Goal: Task Accomplishment & Management: Complete application form

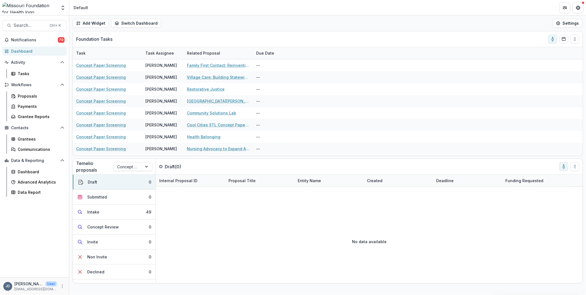
click at [23, 50] on div "Dashboard" at bounding box center [36, 51] width 51 height 6
click at [96, 212] on div "Intake" at bounding box center [93, 212] width 12 height 6
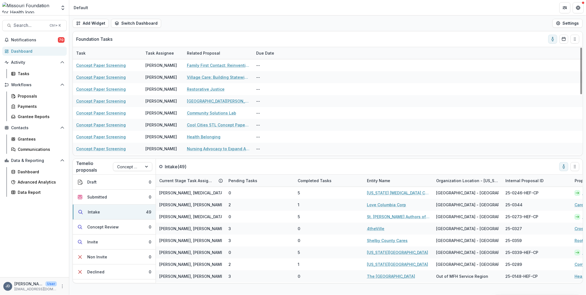
click at [21, 51] on div "Dashboard" at bounding box center [36, 51] width 51 height 6
click at [18, 51] on div "Dashboard" at bounding box center [36, 51] width 51 height 6
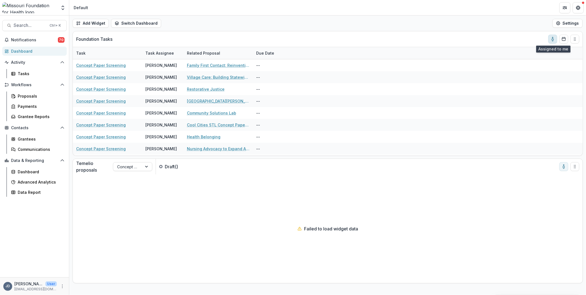
click at [554, 39] on icon "toggle-assigned-to-me" at bounding box center [552, 39] width 4 height 4
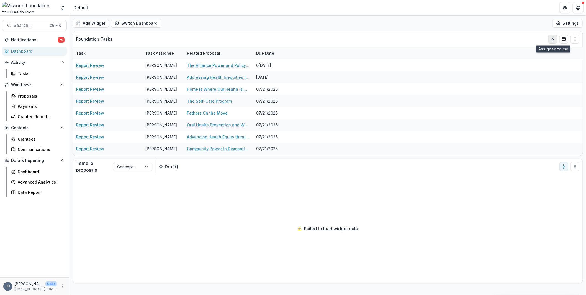
click at [554, 39] on icon "toggle-assigned-to-me" at bounding box center [552, 39] width 4 height 4
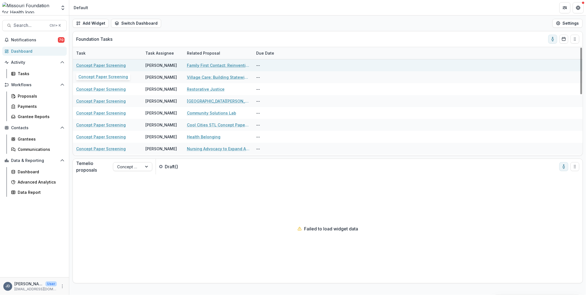
click at [101, 64] on link "Concept Paper Screening" at bounding box center [101, 65] width 50 height 6
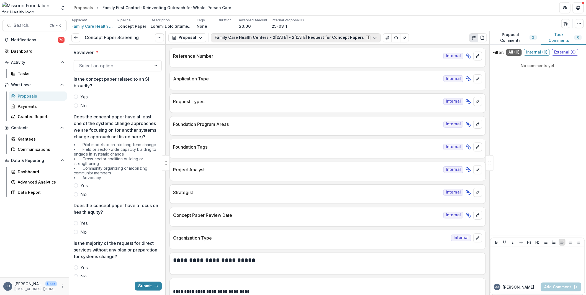
click at [294, 37] on button "Family Care Health Centers - [DATE] - [DATE] Request for Concept Papers 1" at bounding box center [296, 37] width 170 height 9
click at [246, 59] on span "Family Care Health Centers - 2[DATE] - 2[DATE] Request for Concept Papers" at bounding box center [294, 59] width 147 height 6
click at [247, 56] on span "Family Care Health Centers - 2[DATE] - 2[DATE] Request for Concept Papers" at bounding box center [294, 59] width 147 height 6
click at [408, 35] on div "Family Care Health Centers - 20[DATE] 20[DATE]equest for Concept Papers 1 Forms…" at bounding box center [349, 37] width 276 height 9
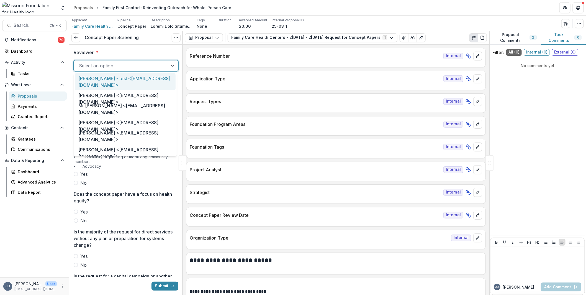
click at [144, 69] on div at bounding box center [121, 66] width 84 height 8
click at [118, 66] on div at bounding box center [121, 66] width 84 height 8
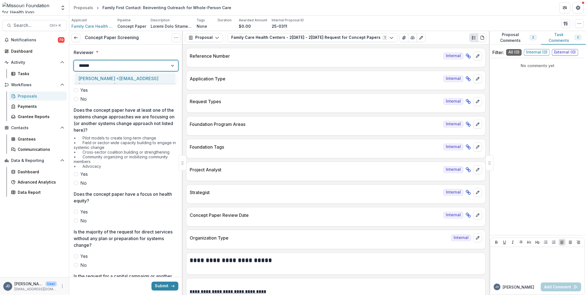
type input "*******"
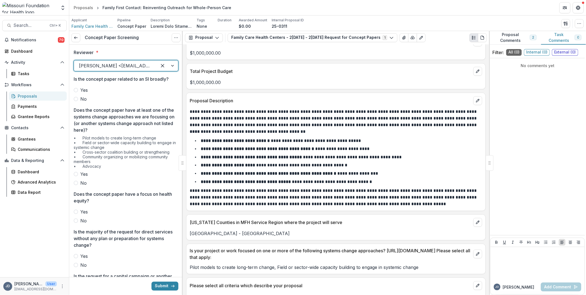
scroll to position [1163, 0]
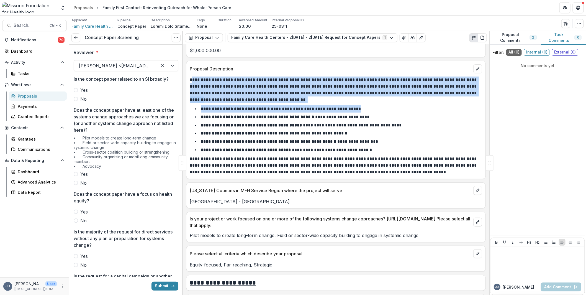
drag, startPoint x: 192, startPoint y: 72, endPoint x: 398, endPoint y: 101, distance: 208.1
click at [398, 101] on div "**********" at bounding box center [336, 125] width 292 height 99
click at [398, 105] on li "**********" at bounding box center [339, 108] width 286 height 7
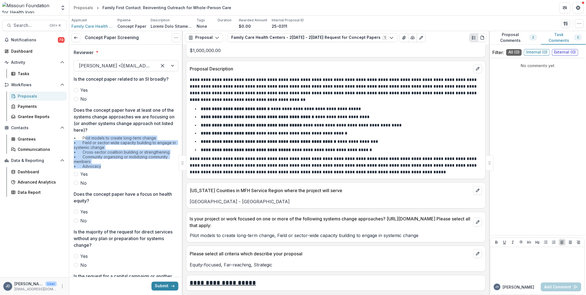
drag, startPoint x: 108, startPoint y: 166, endPoint x: 86, endPoint y: 136, distance: 37.1
click at [86, 136] on div "• Pilot models to create long-term change • Field or sector-wide capacity build…" at bounding box center [126, 152] width 105 height 35
click at [86, 137] on div "• Pilot models to create long-term change • Field or sector-wide capacity build…" at bounding box center [126, 152] width 105 height 35
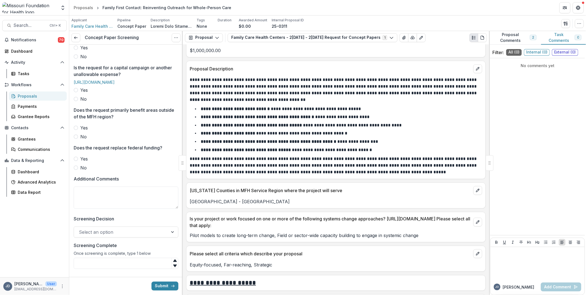
scroll to position [222, 0]
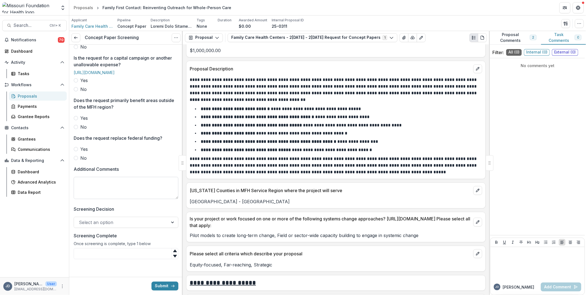
click at [89, 197] on textarea "Additional Comments" at bounding box center [126, 188] width 105 height 22
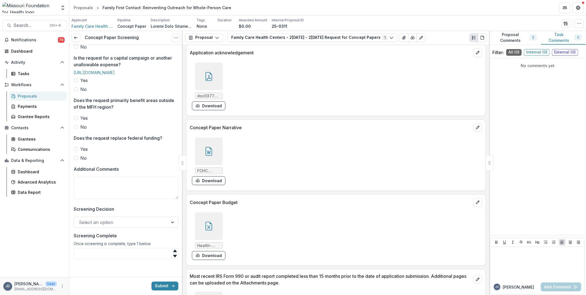
scroll to position [1440, 0]
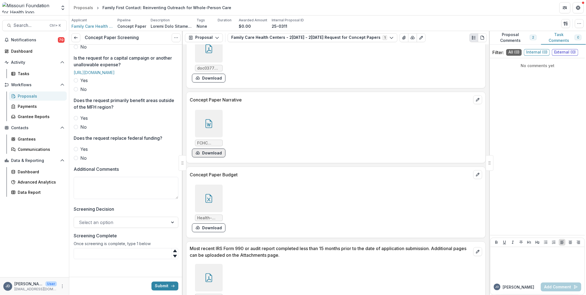
click at [210, 148] on button "Download" at bounding box center [209, 152] width 34 height 9
click at [213, 112] on div at bounding box center [209, 124] width 28 height 28
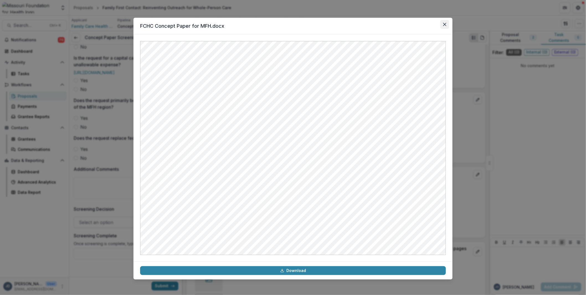
click at [444, 22] on button "Close" at bounding box center [444, 24] width 9 height 9
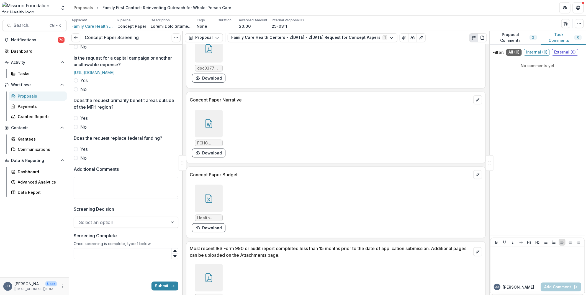
click at [203, 116] on div at bounding box center [209, 124] width 28 height 28
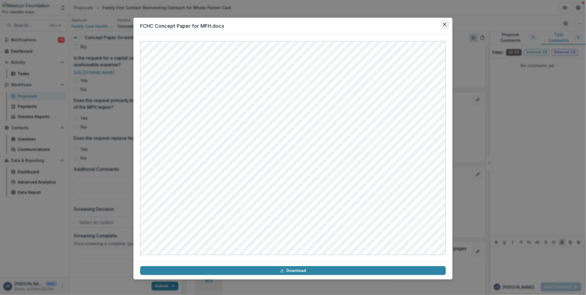
click at [442, 24] on button "Close" at bounding box center [444, 24] width 9 height 9
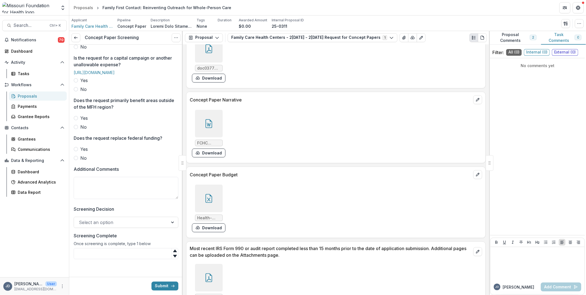
click at [207, 194] on icon at bounding box center [208, 198] width 9 height 9
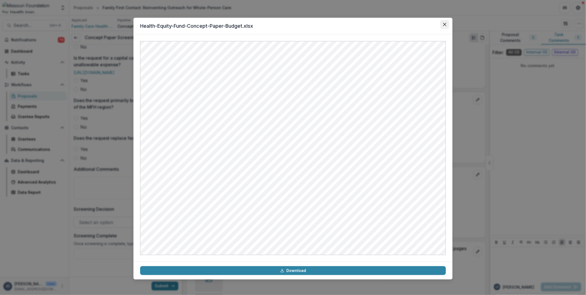
click at [446, 23] on icon "Close" at bounding box center [444, 24] width 3 height 3
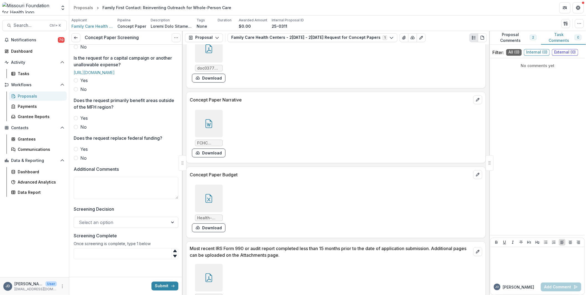
click at [216, 115] on div at bounding box center [209, 124] width 28 height 28
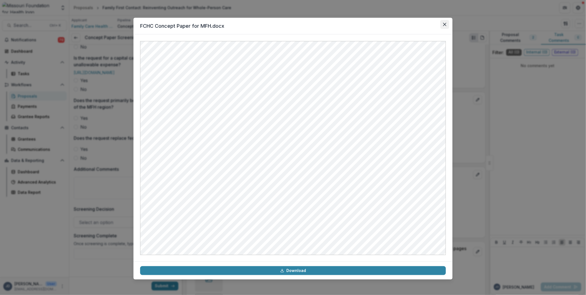
click at [447, 22] on button "Close" at bounding box center [444, 24] width 9 height 9
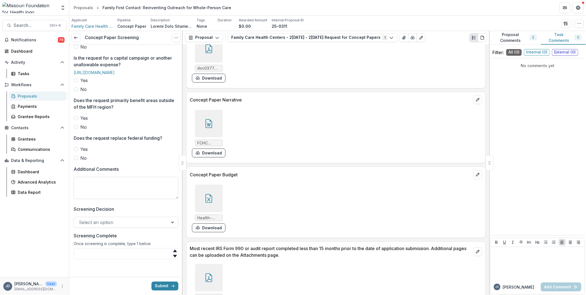
click at [148, 190] on textarea "Additional Comments" at bounding box center [126, 188] width 105 height 22
click at [109, 199] on textarea "**********" at bounding box center [125, 188] width 103 height 22
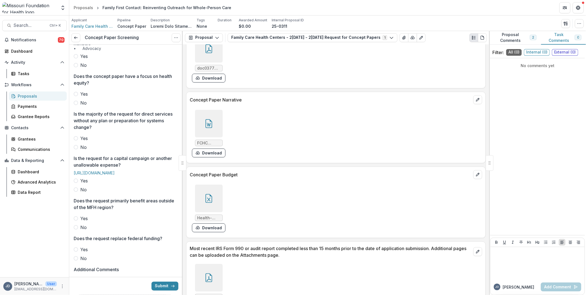
scroll to position [0, 0]
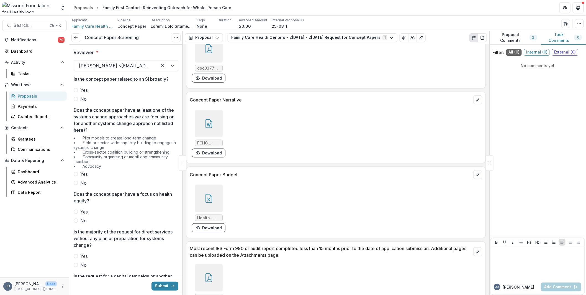
type textarea "**********"
click at [77, 101] on label "No" at bounding box center [126, 99] width 105 height 7
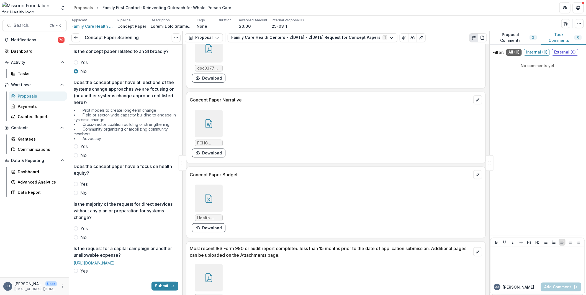
click at [79, 146] on label "Yes" at bounding box center [126, 146] width 105 height 7
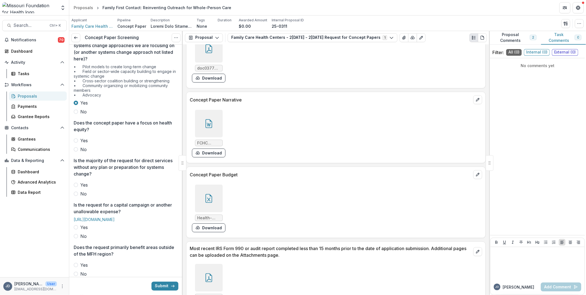
scroll to position [83, 0]
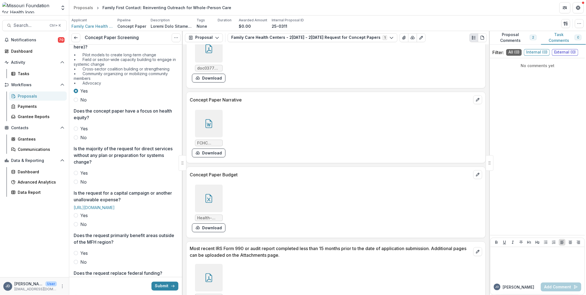
click at [77, 128] on span at bounding box center [76, 128] width 4 height 4
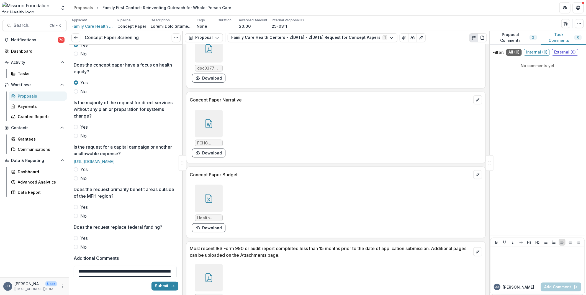
scroll to position [138, 0]
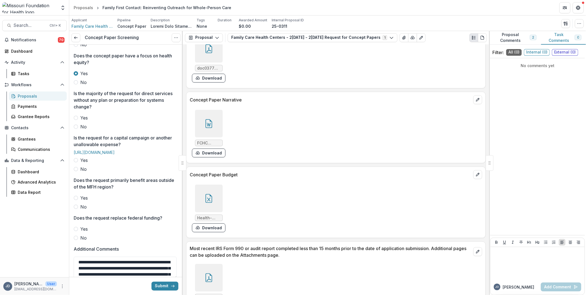
click at [76, 125] on span at bounding box center [76, 126] width 4 height 4
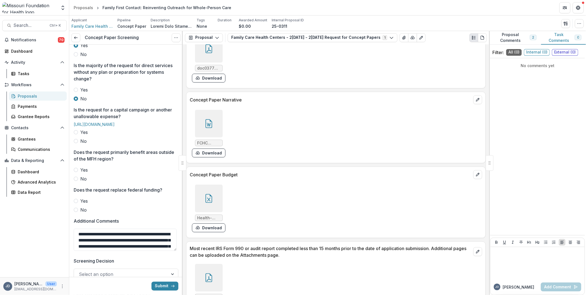
scroll to position [194, 0]
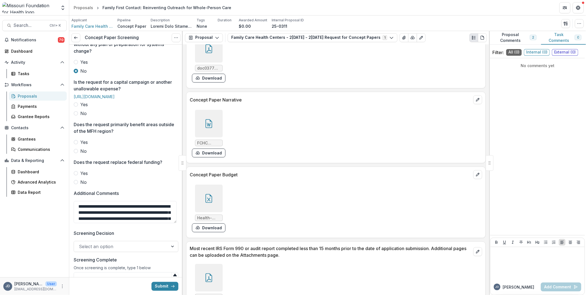
click at [81, 117] on span "No" at bounding box center [83, 113] width 6 height 7
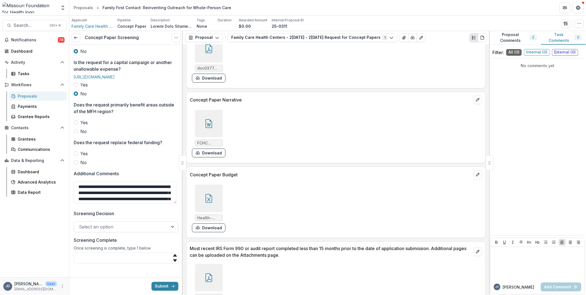
scroll to position [235, 0]
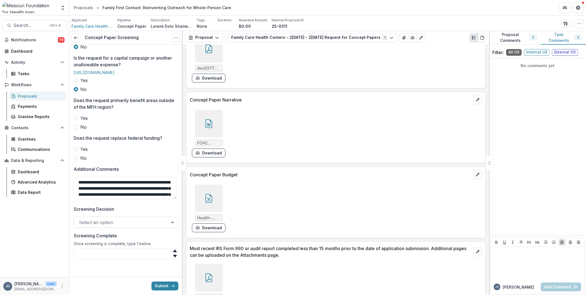
click at [77, 128] on span at bounding box center [76, 127] width 4 height 4
click at [73, 158] on div "Reviewer * [PERSON_NAME] <[PERSON_NAME][EMAIL_ADDRESS][DOMAIN_NAME]> Is the con…" at bounding box center [126, 47] width 114 height 441
click at [76, 158] on span at bounding box center [76, 158] width 4 height 4
click at [109, 224] on div at bounding box center [121, 222] width 84 height 8
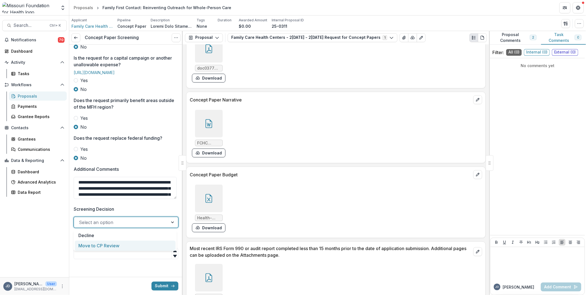
click at [109, 246] on div "Move to CP Review" at bounding box center [125, 245] width 101 height 10
click at [100, 255] on input "Screening Complete" at bounding box center [126, 253] width 105 height 11
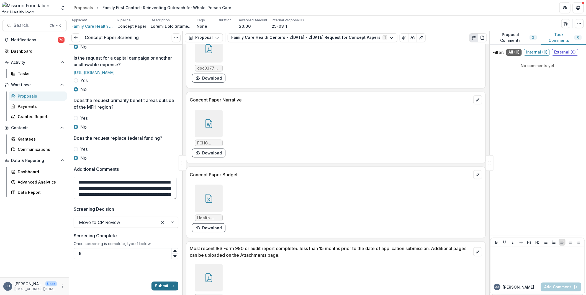
type input "*"
drag, startPoint x: 166, startPoint y: 283, endPoint x: 271, endPoint y: 61, distance: 245.5
click at [166, 283] on button "Submit" at bounding box center [164, 285] width 27 height 9
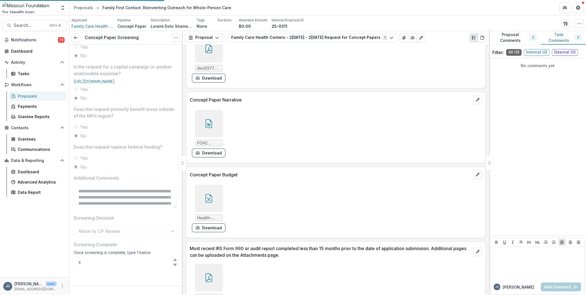
scroll to position [225, 0]
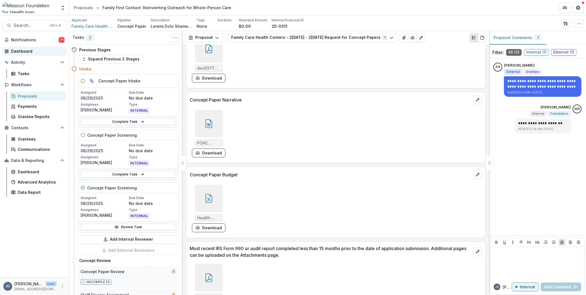
click at [22, 49] on div "Dashboard" at bounding box center [36, 51] width 51 height 6
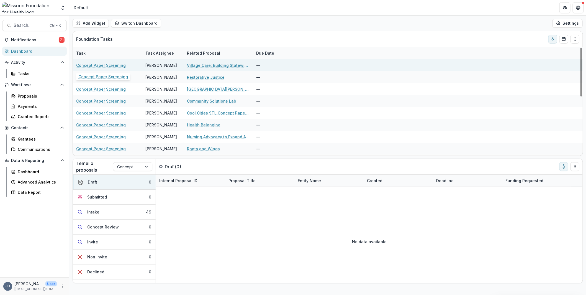
click at [104, 63] on link "Concept Paper Screening" at bounding box center [101, 65] width 50 height 6
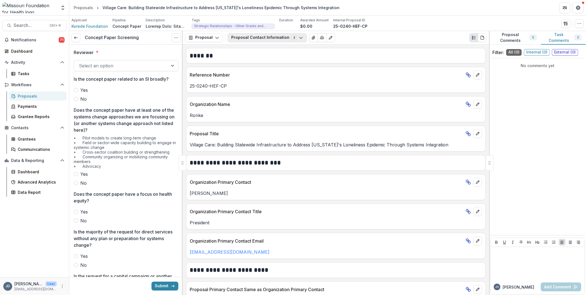
click at [261, 37] on button "Proposal Contact Information 4" at bounding box center [267, 37] width 79 height 9
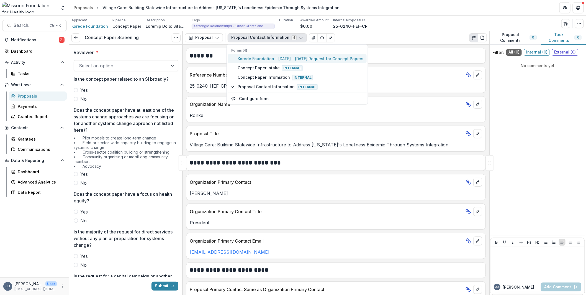
click at [304, 58] on span "Korede Foundation - [DATE] - [DATE] Request for Concept Papers" at bounding box center [301, 59] width 126 height 6
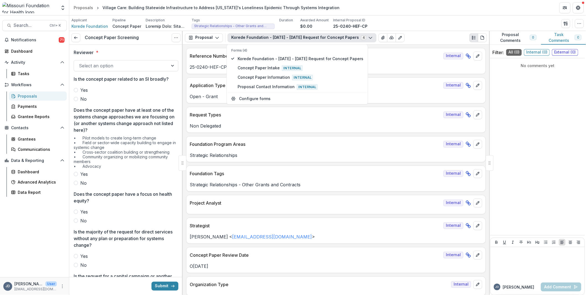
click at [186, 52] on div "Reference Number Internal 25-0240-HEF-CP" at bounding box center [336, 61] width 300 height 26
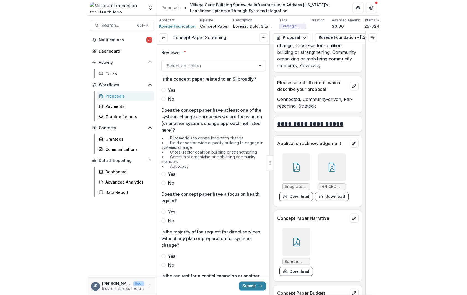
scroll to position [2581, 0]
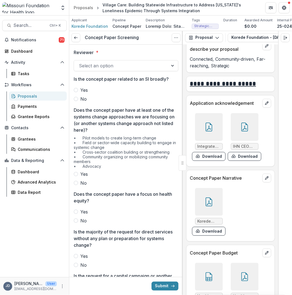
click at [207, 197] on icon at bounding box center [208, 201] width 9 height 9
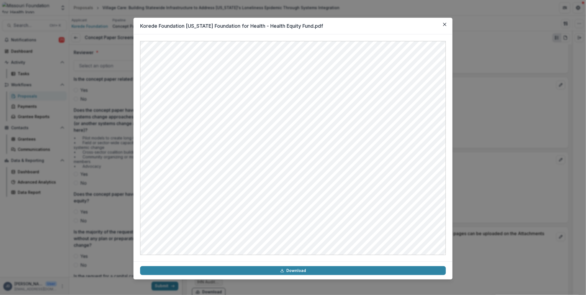
scroll to position [1867, 0]
click at [506, 123] on div "Korede Foundation [US_STATE] Foundation for Health - Health Equity Fund.pdf Dow…" at bounding box center [293, 147] width 586 height 295
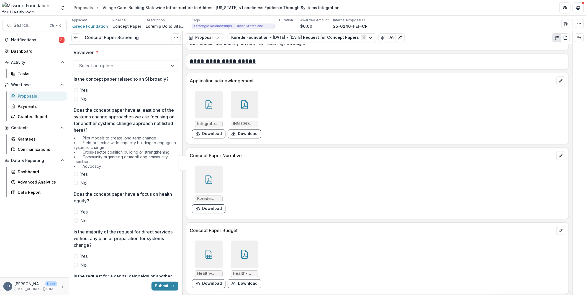
click at [215, 173] on div at bounding box center [209, 179] width 28 height 28
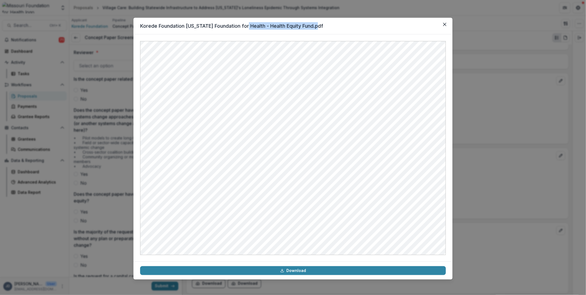
drag, startPoint x: 399, startPoint y: 28, endPoint x: 248, endPoint y: 14, distance: 151.6
click at [248, 14] on div "Korede Foundation [US_STATE] Foundation for Health - Health Equity Fund.pdf Dow…" at bounding box center [293, 147] width 586 height 295
click at [341, 23] on header "Korede Foundation [US_STATE] Foundation for Health - Health Equity Fund.pdf" at bounding box center [292, 26] width 319 height 17
click at [446, 23] on icon "Close" at bounding box center [444, 24] width 3 height 3
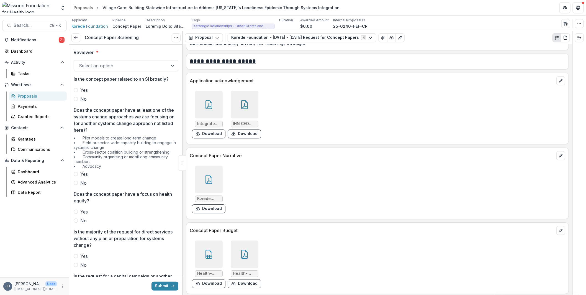
click at [249, 240] on div at bounding box center [245, 254] width 28 height 28
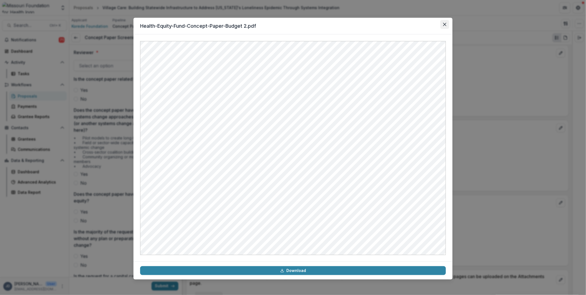
click at [446, 20] on button "Close" at bounding box center [444, 24] width 9 height 9
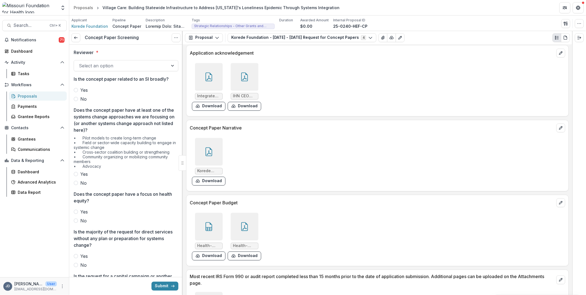
scroll to position [235, 0]
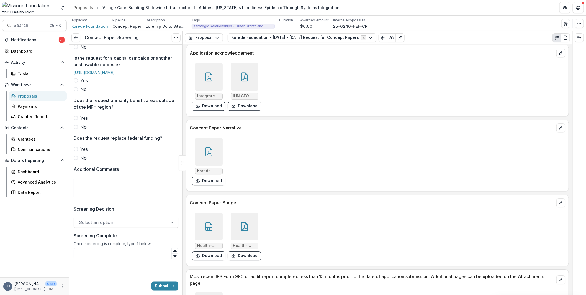
click at [107, 192] on textarea "Additional Comments" at bounding box center [126, 188] width 105 height 22
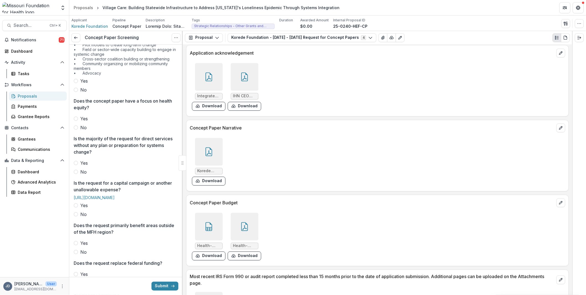
scroll to position [0, 0]
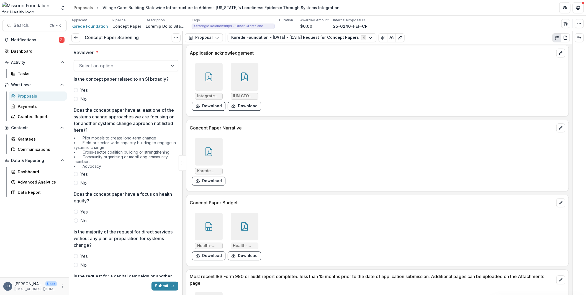
type textarea "**********"
click at [116, 65] on div at bounding box center [121, 66] width 84 height 8
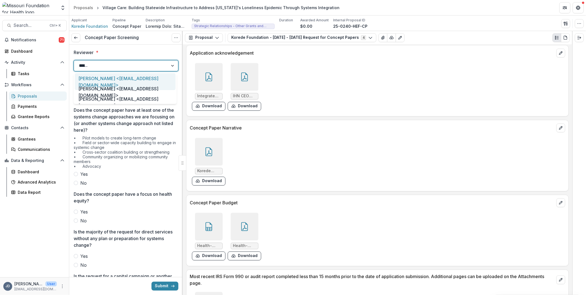
type input "*******"
click at [125, 73] on div "[PERSON_NAME] <[EMAIL_ADDRESS][DOMAIN_NAME]>" at bounding box center [125, 81] width 101 height 17
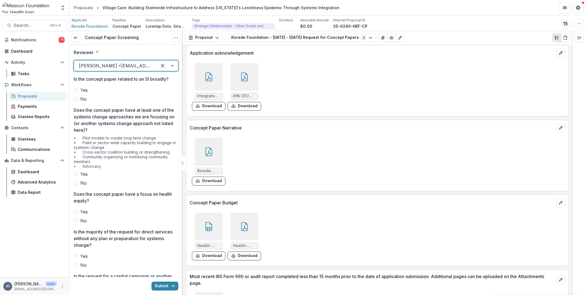
click at [78, 98] on label "No" at bounding box center [126, 99] width 105 height 7
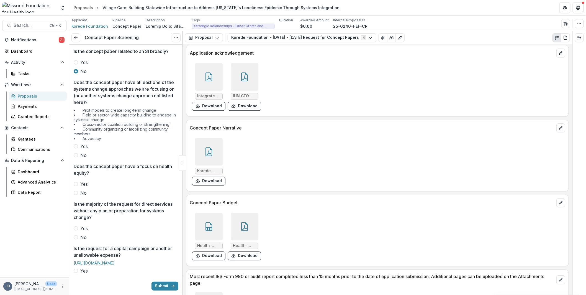
click at [79, 144] on label "Yes" at bounding box center [126, 146] width 105 height 7
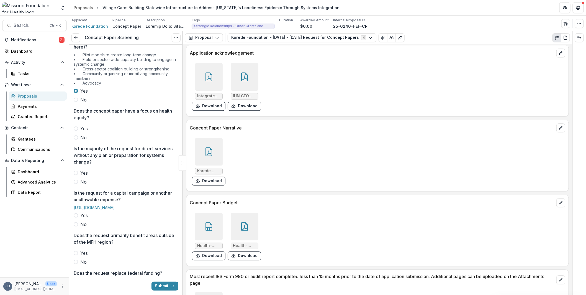
click at [77, 128] on span at bounding box center [76, 128] width 4 height 4
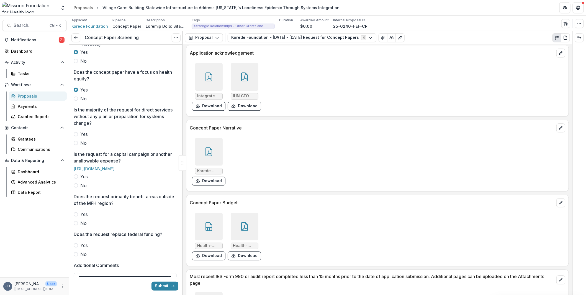
scroll to position [111, 0]
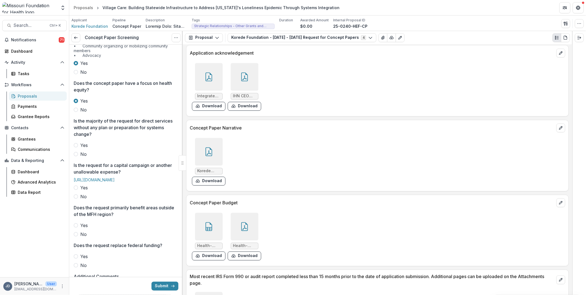
click at [78, 154] on label "No" at bounding box center [126, 154] width 105 height 7
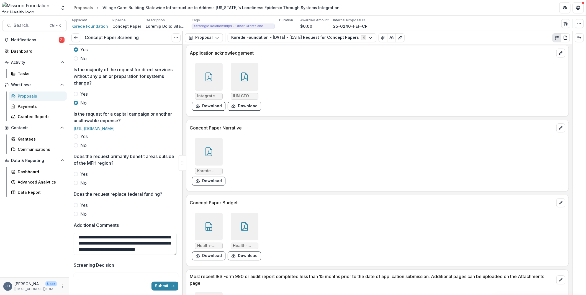
scroll to position [166, 0]
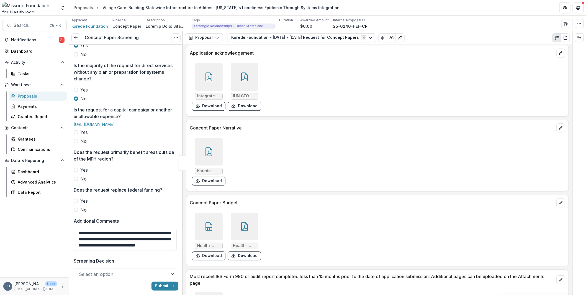
click at [78, 144] on label "No" at bounding box center [126, 141] width 105 height 7
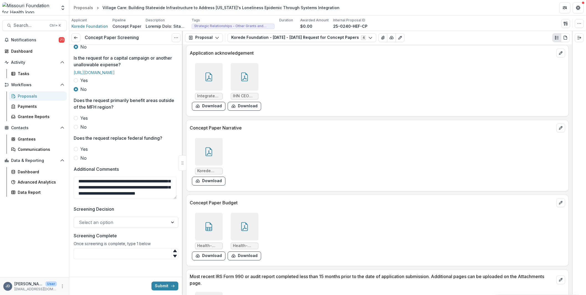
click at [76, 130] on label "No" at bounding box center [126, 126] width 105 height 7
click at [76, 158] on span at bounding box center [76, 158] width 4 height 4
click at [102, 218] on div "Select an option" at bounding box center [121, 222] width 94 height 9
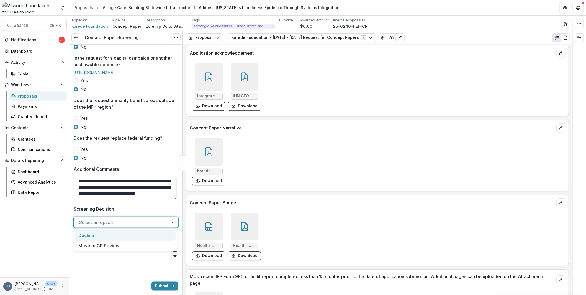
click at [116, 224] on div at bounding box center [121, 222] width 84 height 8
click at [112, 244] on div "Move to CP Review" at bounding box center [125, 245] width 101 height 10
click at [106, 254] on input "Screening Complete" at bounding box center [126, 253] width 105 height 11
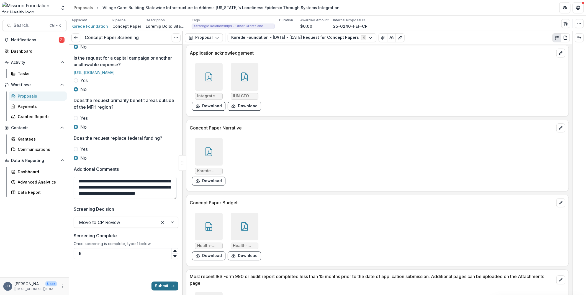
type input "*"
click at [167, 286] on button "Submit" at bounding box center [164, 285] width 27 height 9
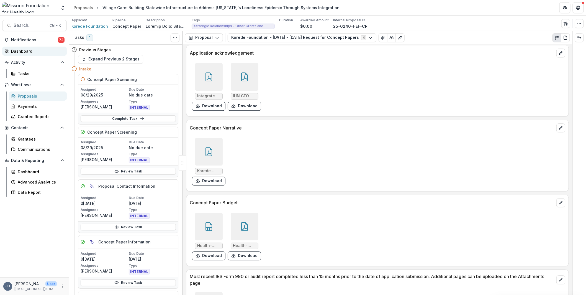
click at [25, 49] on div "Dashboard" at bounding box center [36, 51] width 51 height 6
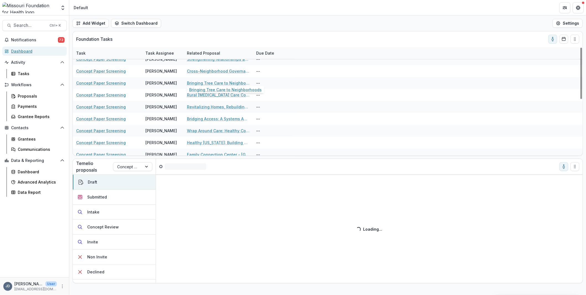
scroll to position [118, 0]
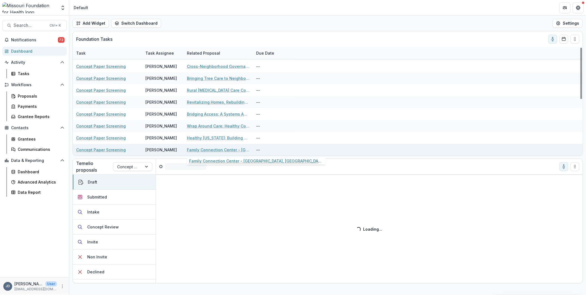
click at [210, 149] on link "Family Connection Center - [GEOGRAPHIC_DATA], [GEOGRAPHIC_DATA]" at bounding box center [218, 150] width 63 height 6
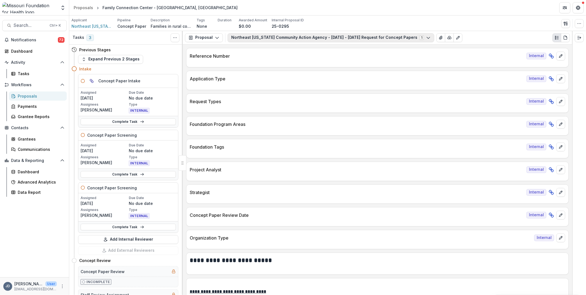
click at [341, 40] on button "Northeast [US_STATE] Community Action Agency - [DATE] - [DATE] Request for Conc…" at bounding box center [331, 37] width 207 height 9
click at [301, 56] on span "Northeast [US_STATE] Community Action Agency - [DATE] - [DATE] Request for Conc…" at bounding box center [329, 59] width 183 height 6
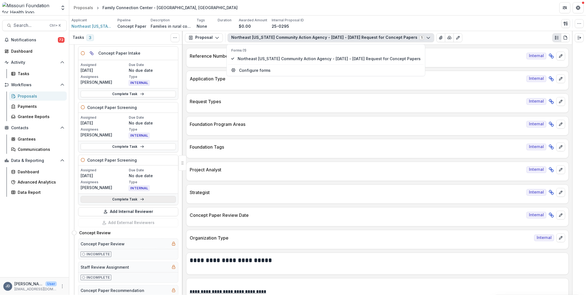
click at [119, 197] on link "Complete Task" at bounding box center [128, 199] width 95 height 7
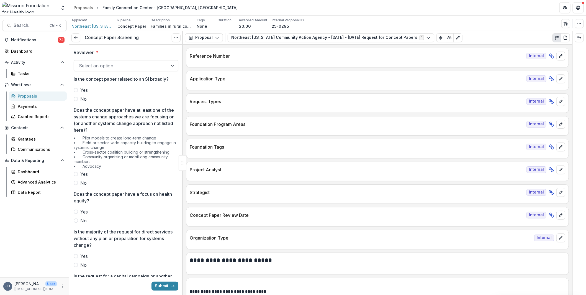
click at [84, 68] on div at bounding box center [121, 66] width 84 height 8
type input "*******"
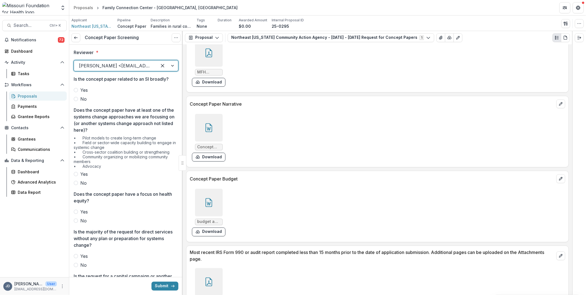
scroll to position [1495, 0]
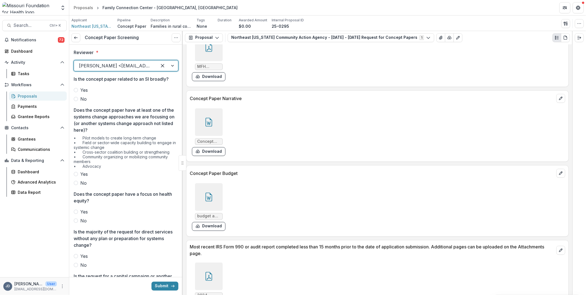
click at [202, 199] on div at bounding box center [209, 197] width 28 height 28
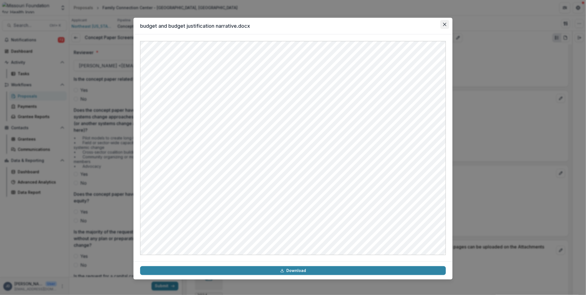
click at [444, 25] on icon "Close" at bounding box center [444, 24] width 3 height 3
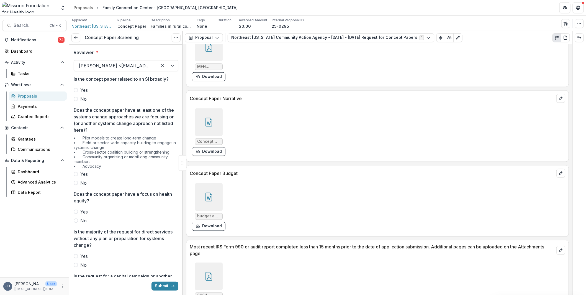
click at [211, 123] on div at bounding box center [209, 122] width 28 height 28
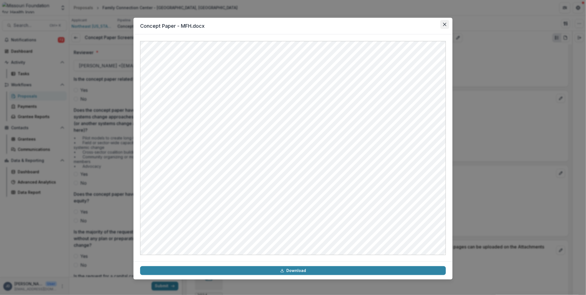
click at [443, 23] on icon "Close" at bounding box center [444, 24] width 3 height 3
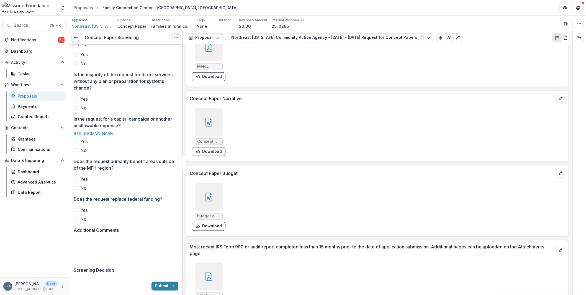
scroll to position [222, 0]
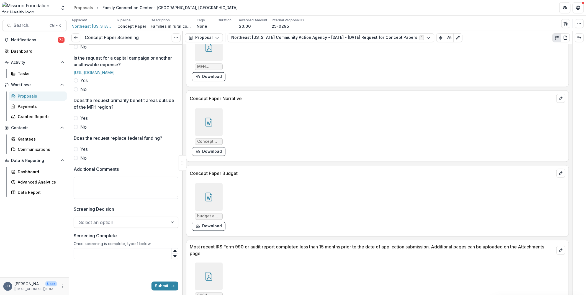
click at [106, 198] on textarea "Additional Comments" at bounding box center [126, 188] width 105 height 22
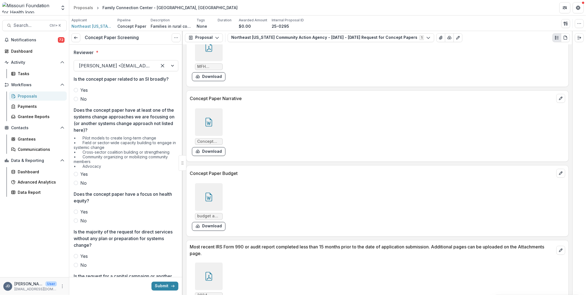
click at [76, 99] on span at bounding box center [76, 99] width 4 height 4
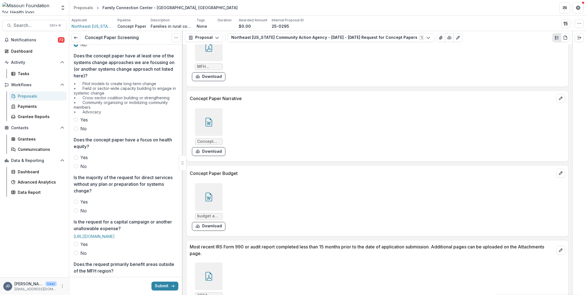
scroll to position [55, 0]
drag, startPoint x: 83, startPoint y: 83, endPoint x: 146, endPoint y: 83, distance: 63.1
click at [146, 83] on div "• Pilot models to create long-term change • Field or sector-wide capacity build…" at bounding box center [126, 97] width 105 height 35
drag, startPoint x: 80, startPoint y: 127, endPoint x: 91, endPoint y: 128, distance: 10.9
click at [80, 127] on label "No" at bounding box center [126, 127] width 105 height 7
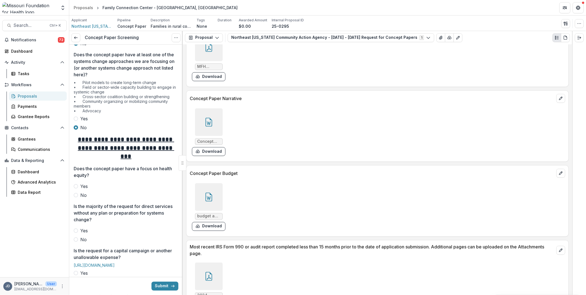
scroll to position [111, 0]
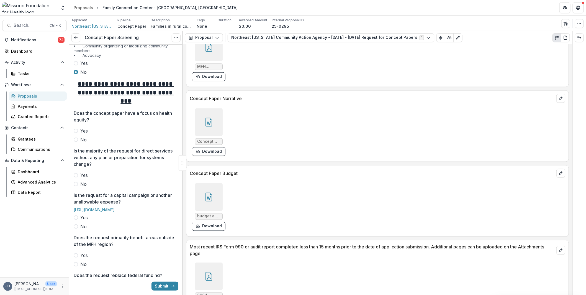
click at [78, 128] on span at bounding box center [76, 130] width 4 height 4
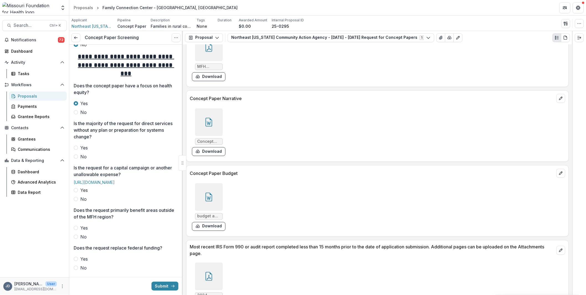
click at [77, 148] on span at bounding box center [76, 147] width 4 height 4
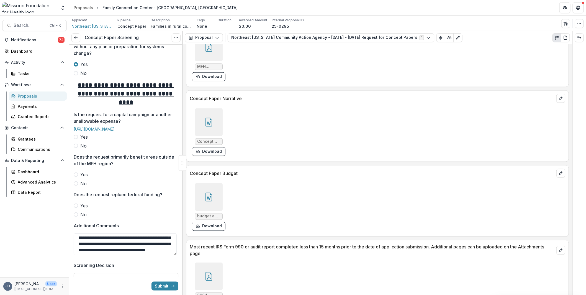
scroll to position [249, 0]
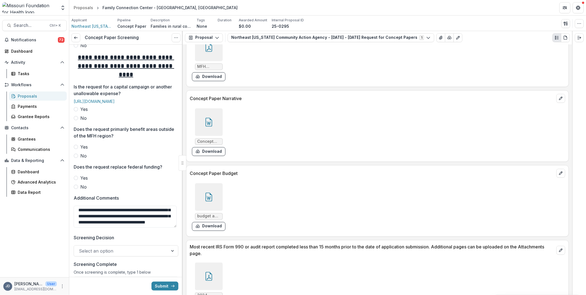
click at [80, 121] on span "No" at bounding box center [83, 118] width 6 height 7
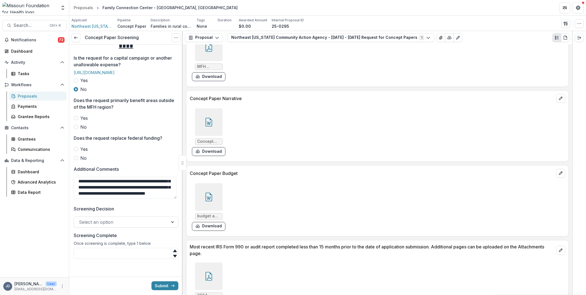
scroll to position [294, 0]
click at [77, 128] on span at bounding box center [76, 127] width 4 height 4
click at [74, 158] on span at bounding box center [76, 158] width 4 height 4
click at [121, 222] on div at bounding box center [121, 222] width 84 height 8
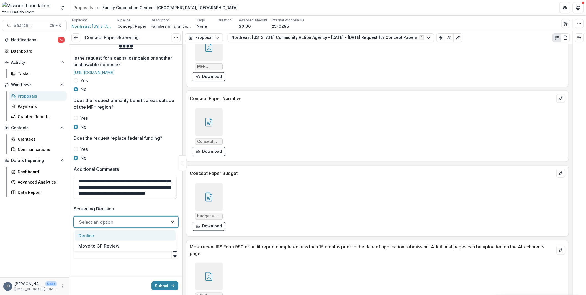
click at [107, 236] on div "Decline" at bounding box center [125, 235] width 101 height 10
click at [112, 251] on input "Screening Complete" at bounding box center [126, 253] width 105 height 11
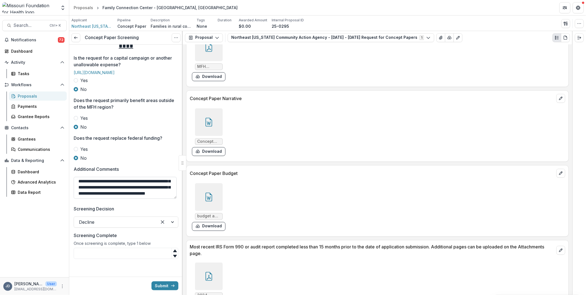
click at [119, 197] on textarea "**********" at bounding box center [125, 188] width 103 height 22
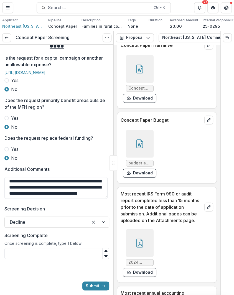
scroll to position [1832, 0]
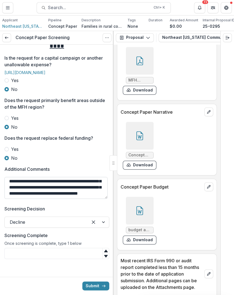
click at [46, 199] on textarea "**********" at bounding box center [55, 188] width 103 height 22
type textarea "**********"
click at [27, 254] on input "Screening Complete" at bounding box center [56, 253] width 105 height 11
type input "*"
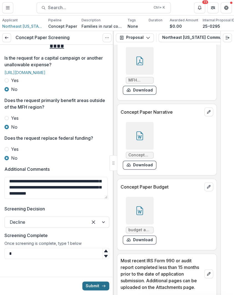
click at [93, 287] on button "Submit" at bounding box center [95, 285] width 27 height 9
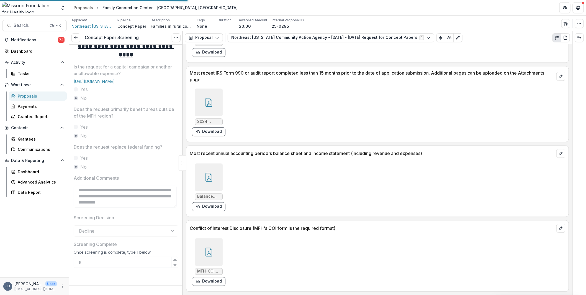
scroll to position [1495, 0]
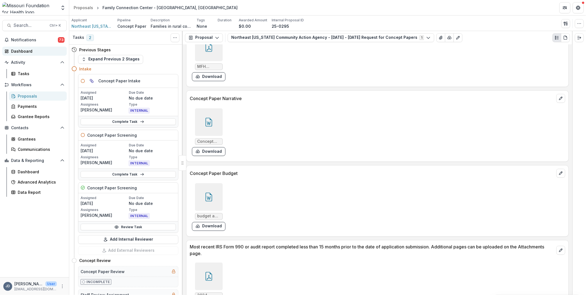
click at [31, 52] on div "Dashboard" at bounding box center [36, 51] width 51 height 6
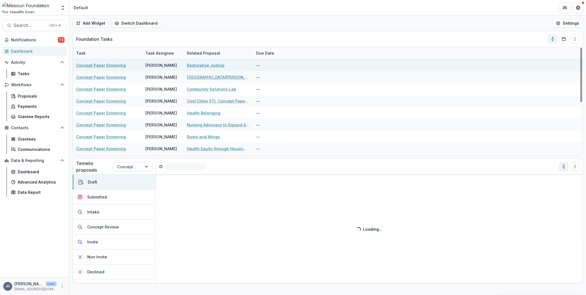
click at [114, 64] on link "Concept Paper Screening" at bounding box center [101, 65] width 50 height 6
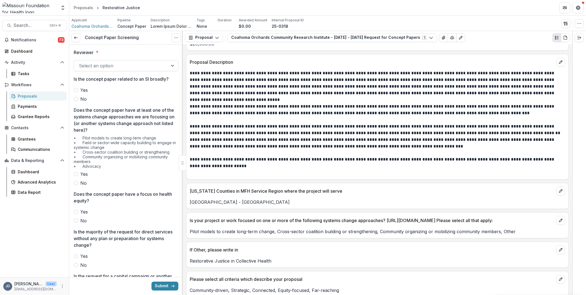
scroll to position [1135, 0]
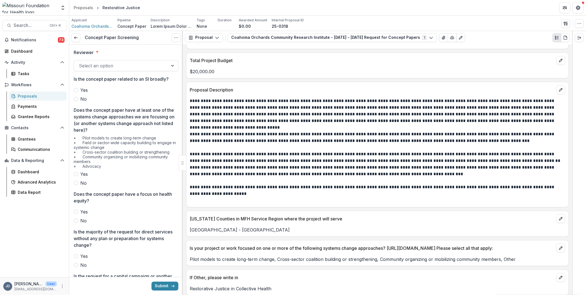
click at [280, 131] on p "**********" at bounding box center [377, 137] width 374 height 13
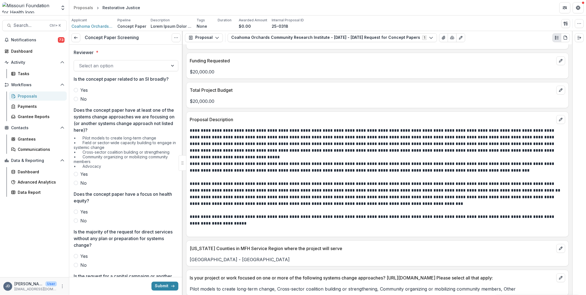
scroll to position [1107, 0]
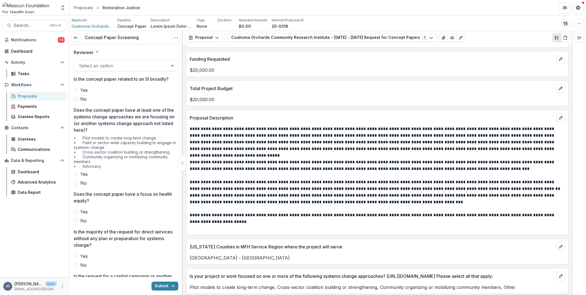
click at [425, 193] on p "**********" at bounding box center [377, 198] width 374 height 13
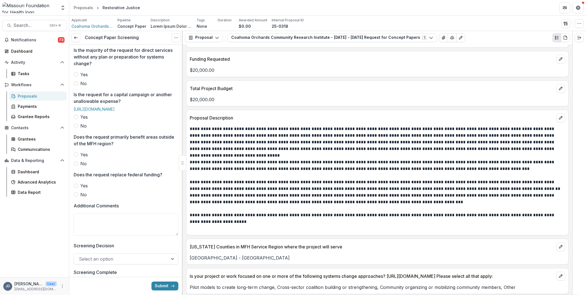
click at [143, 188] on div "Reviewer * Select an option Is the concept paper related to an SI broadly? Yes …" at bounding box center [126, 83] width 105 height 441
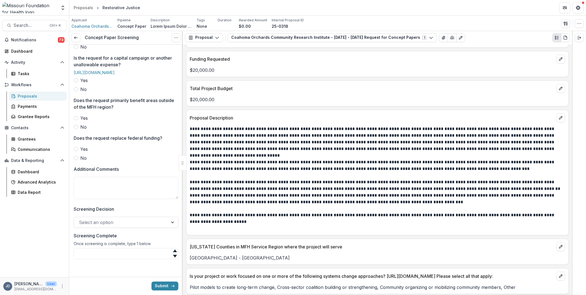
scroll to position [207, 0]
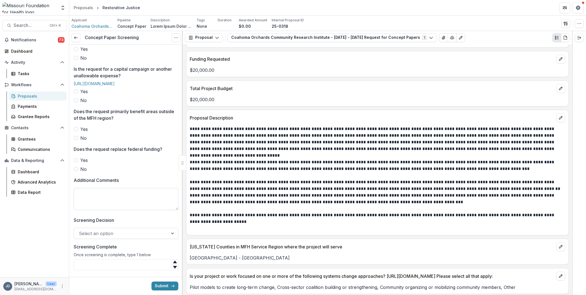
click at [144, 210] on textarea "Additional Comments" at bounding box center [126, 199] width 105 height 22
type textarea "*"
type textarea "**********"
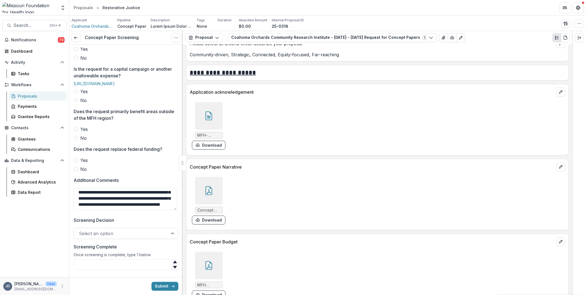
scroll to position [1412, 0]
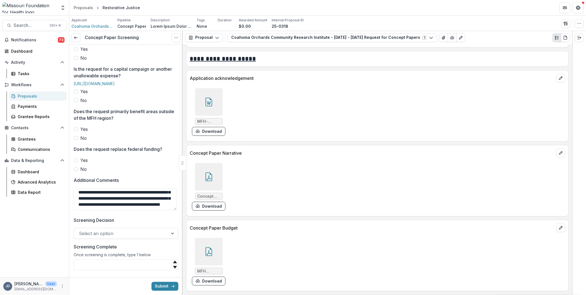
click at [211, 173] on icon at bounding box center [208, 176] width 9 height 9
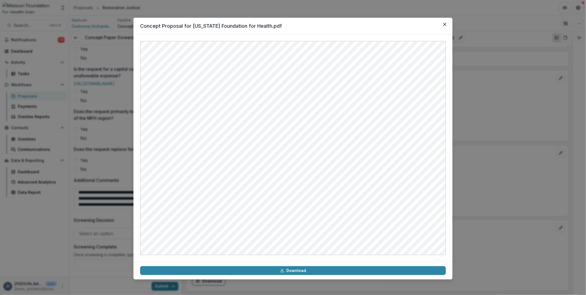
click at [447, 20] on button "Close" at bounding box center [444, 24] width 9 height 9
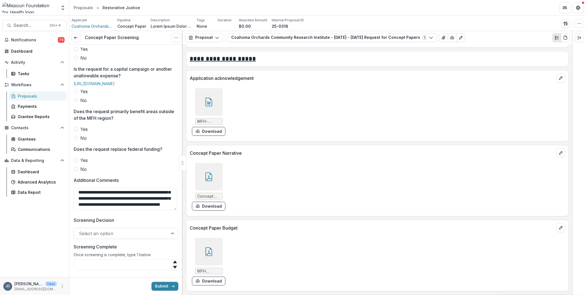
click at [210, 247] on icon at bounding box center [208, 251] width 7 height 9
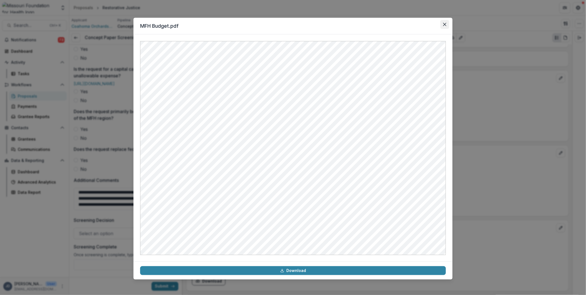
click at [445, 26] on button "Close" at bounding box center [444, 24] width 9 height 9
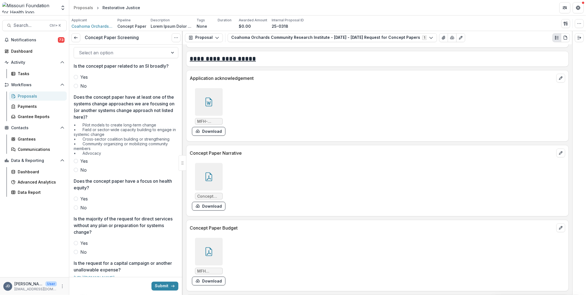
scroll to position [0, 0]
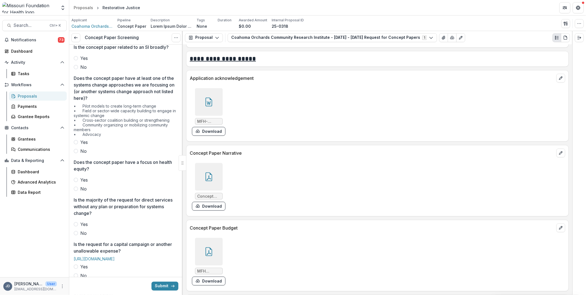
click at [106, 66] on div "Reviewer * Select an option Is the concept paper related to an SI broadly? Yes …" at bounding box center [126, 233] width 105 height 441
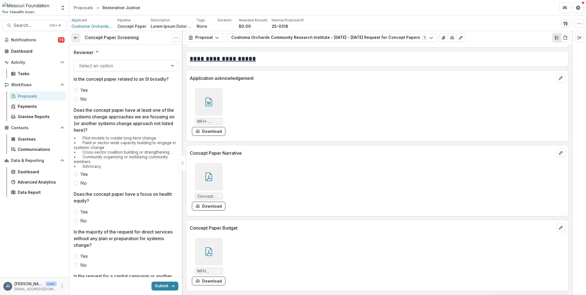
click at [79, 34] on link at bounding box center [75, 37] width 9 height 9
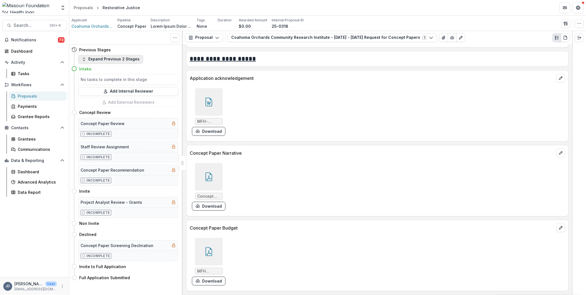
click at [113, 59] on button "Expand Previous 2 Stages" at bounding box center [110, 59] width 65 height 9
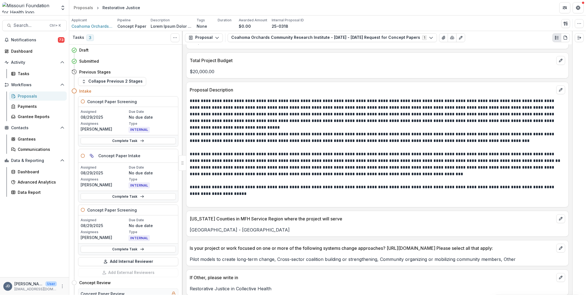
scroll to position [1107, 0]
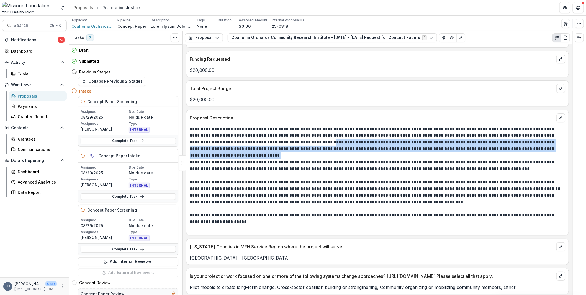
drag, startPoint x: 256, startPoint y: 135, endPoint x: 266, endPoint y: 146, distance: 14.9
click at [266, 146] on div "**********" at bounding box center [377, 178] width 375 height 106
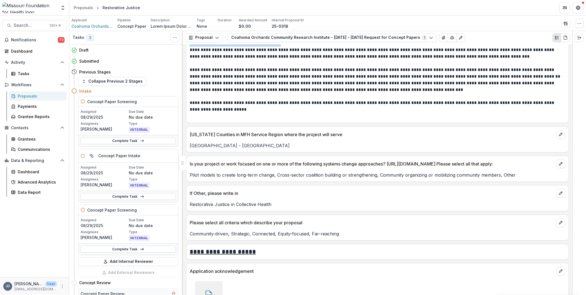
scroll to position [1218, 0]
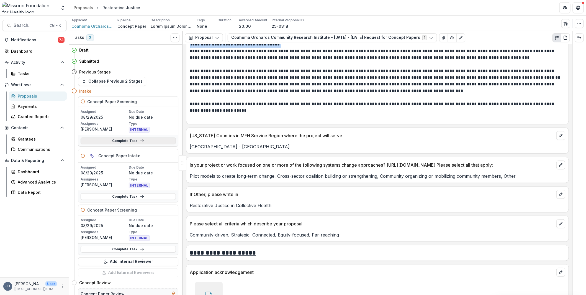
click at [103, 139] on link "Complete Task" at bounding box center [128, 140] width 95 height 7
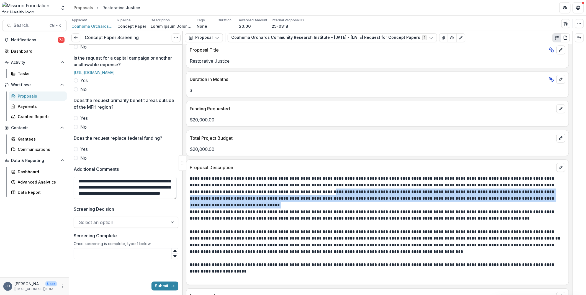
scroll to position [1052, 0]
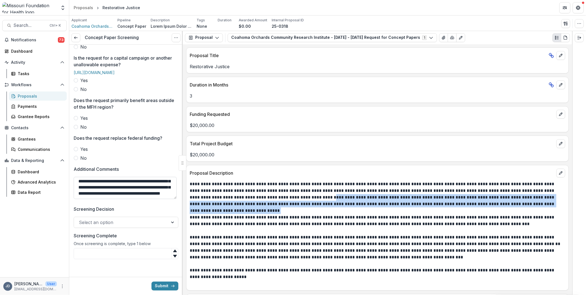
click at [167, 194] on textarea "**********" at bounding box center [125, 188] width 103 height 22
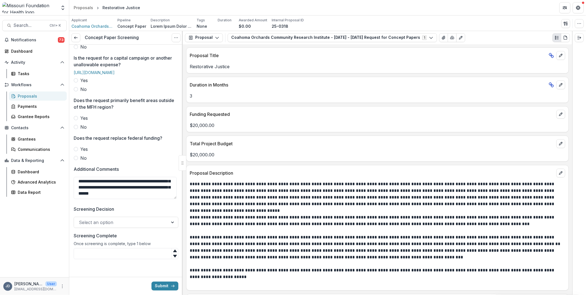
scroll to position [71, 0]
type textarea "**********"
click at [115, 222] on div at bounding box center [121, 222] width 84 height 8
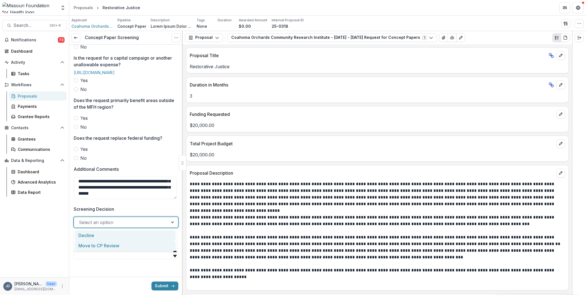
click at [105, 243] on div "Move to CP Review" at bounding box center [125, 245] width 101 height 10
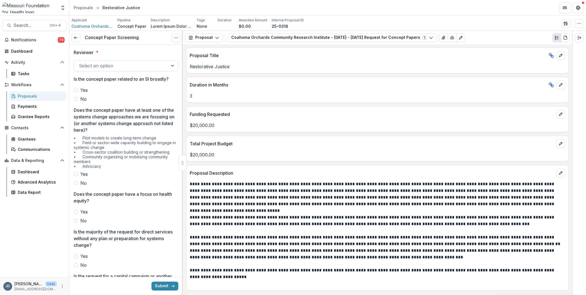
click at [110, 65] on div at bounding box center [121, 66] width 84 height 8
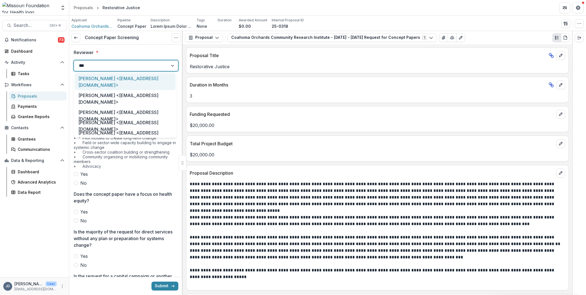
type input "****"
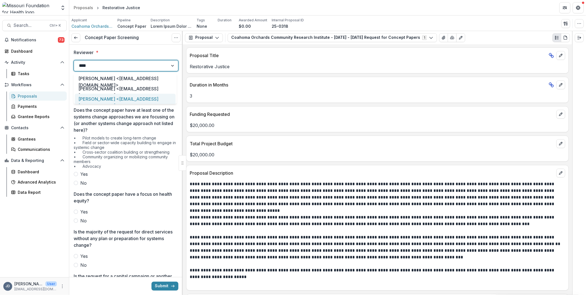
click at [100, 99] on div "[PERSON_NAME] <[EMAIL_ADDRESS][DOMAIN_NAME]>" at bounding box center [125, 102] width 101 height 17
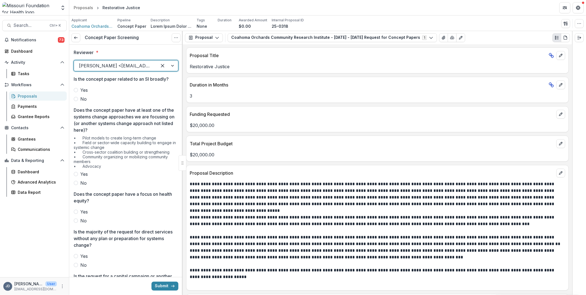
click at [76, 98] on span at bounding box center [76, 99] width 4 height 4
click at [82, 179] on span "No" at bounding box center [83, 182] width 6 height 7
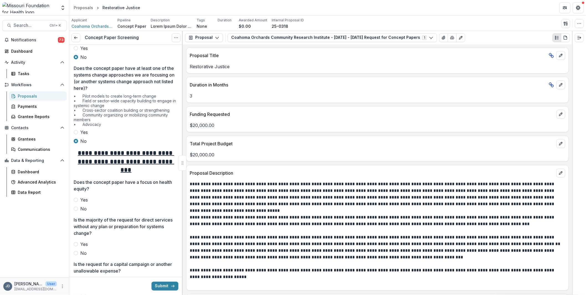
scroll to position [55, 0]
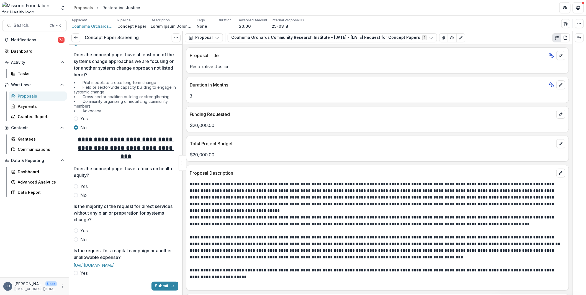
click at [77, 115] on label "Yes" at bounding box center [126, 118] width 105 height 7
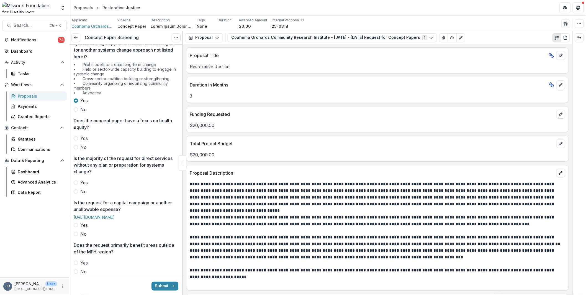
scroll to position [83, 0]
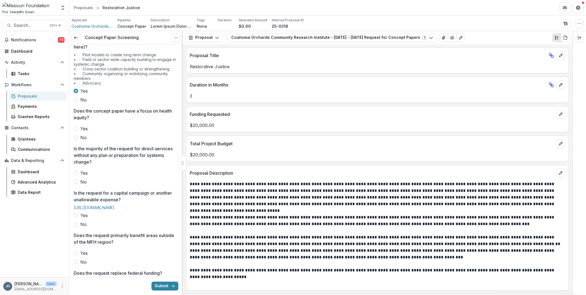
click at [79, 128] on label "Yes" at bounding box center [126, 128] width 105 height 7
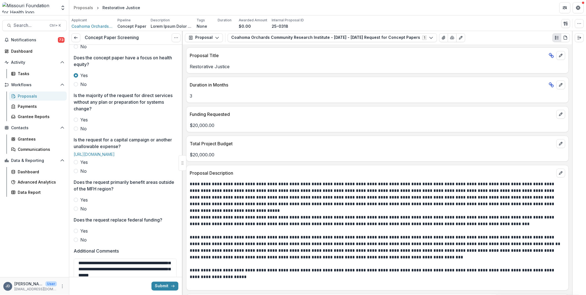
scroll to position [138, 0]
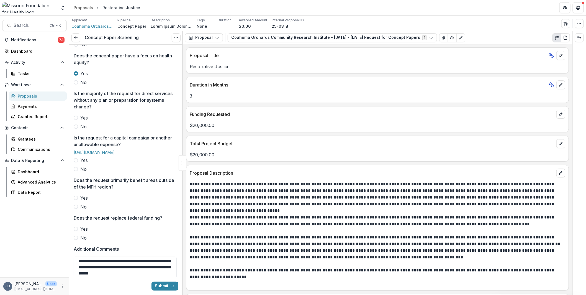
click at [79, 115] on label "Yes" at bounding box center [126, 117] width 105 height 7
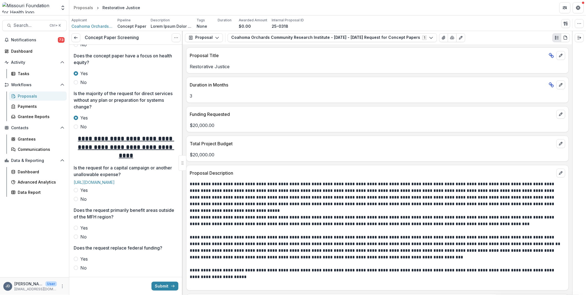
click at [85, 125] on span "No" at bounding box center [83, 126] width 6 height 7
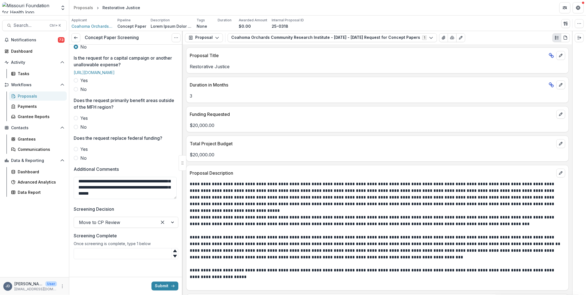
scroll to position [235, 0]
click at [107, 195] on textarea "**********" at bounding box center [125, 188] width 103 height 22
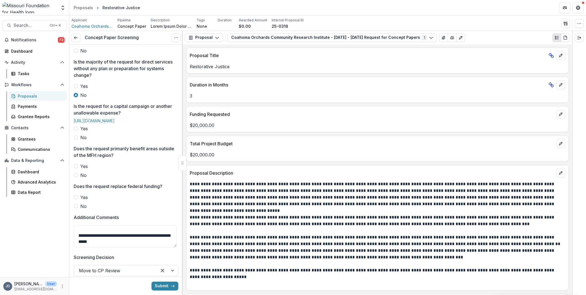
scroll to position [179, 0]
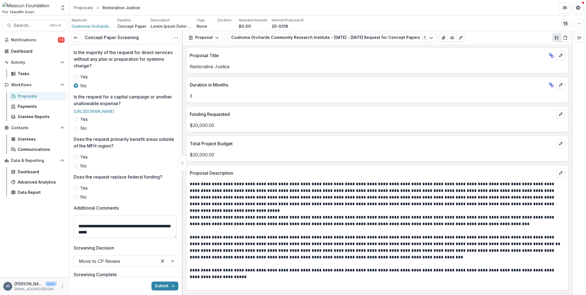
click at [86, 238] on textarea "**********" at bounding box center [125, 226] width 103 height 22
click at [79, 131] on label "No" at bounding box center [126, 128] width 105 height 7
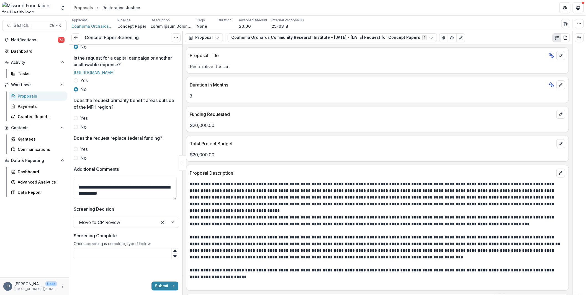
scroll to position [235, 0]
click at [77, 129] on label "No" at bounding box center [126, 126] width 105 height 7
click at [76, 158] on span at bounding box center [76, 158] width 4 height 4
click at [143, 189] on textarea "**********" at bounding box center [125, 188] width 103 height 22
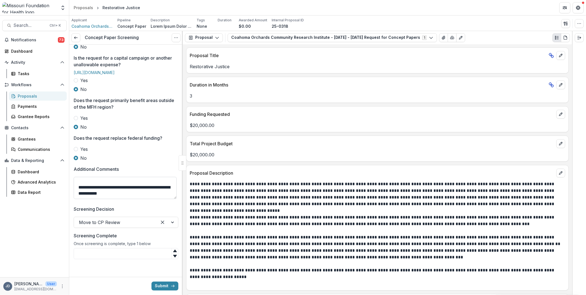
click at [138, 188] on textarea "**********" at bounding box center [125, 188] width 103 height 22
click at [141, 196] on textarea "**********" at bounding box center [125, 188] width 103 height 22
click at [113, 192] on textarea "**********" at bounding box center [125, 188] width 103 height 22
click at [98, 253] on input "Screening Complete" at bounding box center [126, 253] width 105 height 11
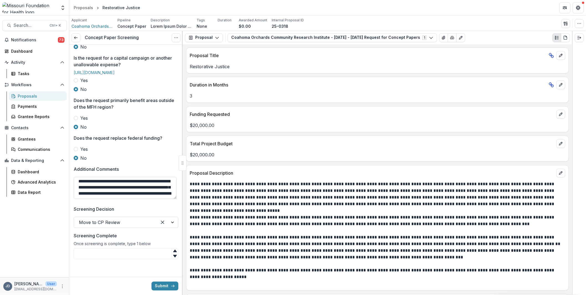
click at [163, 196] on textarea "**********" at bounding box center [125, 188] width 103 height 22
drag, startPoint x: 148, startPoint y: 195, endPoint x: 136, endPoint y: 184, distance: 15.9
click at [136, 184] on textarea "**********" at bounding box center [125, 188] width 103 height 22
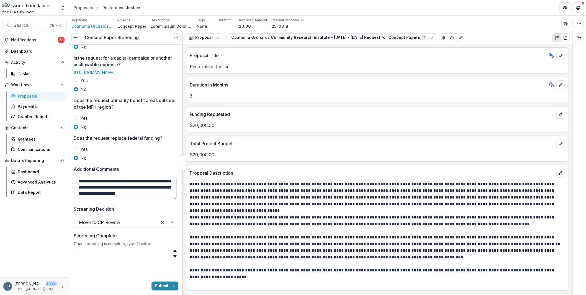
drag, startPoint x: 134, startPoint y: 195, endPoint x: 133, endPoint y: 186, distance: 9.2
click at [133, 186] on textarea "**********" at bounding box center [125, 188] width 103 height 22
drag, startPoint x: 165, startPoint y: 195, endPoint x: 103, endPoint y: 194, distance: 62.0
click at [103, 194] on textarea "**********" at bounding box center [125, 188] width 103 height 22
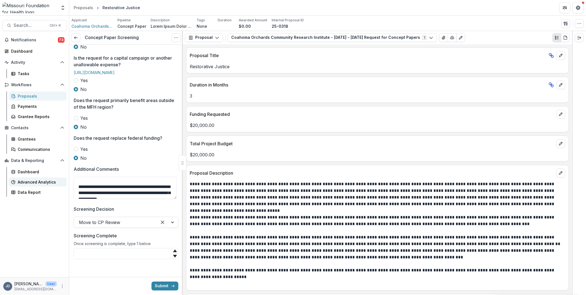
drag, startPoint x: 114, startPoint y: 181, endPoint x: 48, endPoint y: 179, distance: 65.4
click at [48, 179] on main "Search... Ctrl + K Notifications 73 Dashboard Activity Tasks Workflows Proposal…" at bounding box center [293, 155] width 586 height 279
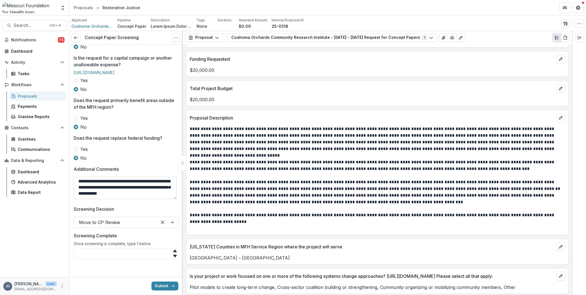
click at [116, 182] on textarea "**********" at bounding box center [125, 188] width 103 height 22
type textarea "**********"
click at [116, 250] on input "Screening Complete" at bounding box center [126, 253] width 105 height 11
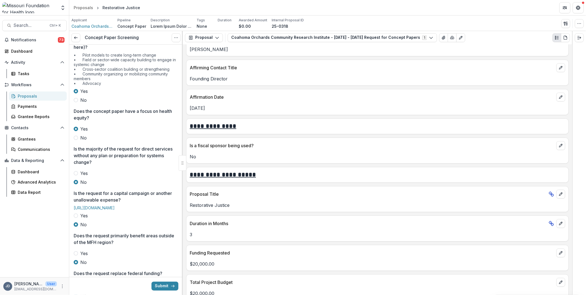
scroll to position [83, 0]
type input "*"
click at [168, 286] on button "Submit" at bounding box center [164, 285] width 27 height 9
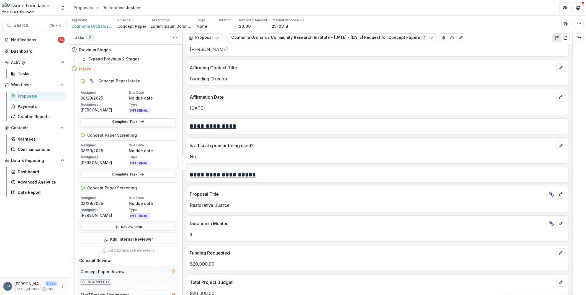
drag, startPoint x: 80, startPoint y: 25, endPoint x: 94, endPoint y: 17, distance: 16.5
click at [94, 17] on div "Applicant Coahoma Orchards Community Research Institute Pipeline Concept Paper …" at bounding box center [327, 24] width 517 height 16
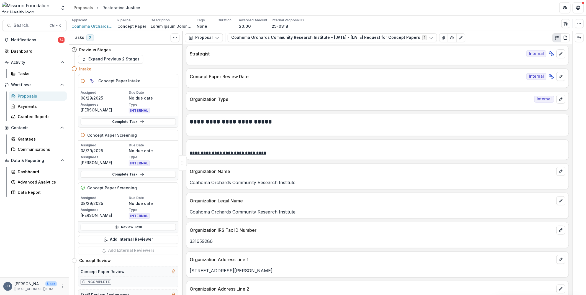
scroll to position [194, 0]
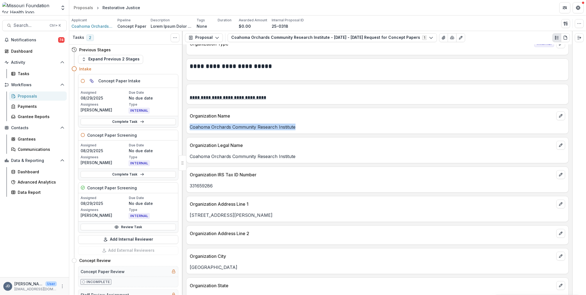
drag, startPoint x: 302, startPoint y: 124, endPoint x: 191, endPoint y: 125, distance: 110.8
click at [191, 125] on p "Coahoma Orchards Community Research Institute" at bounding box center [377, 126] width 375 height 7
copy p "Coahoma Orchards Community Research Institute"
click at [181, 56] on div "Previous Stages Expand Previous 2 Stages Intake Concept Paper Intake Assigned […" at bounding box center [126, 170] width 114 height 250
click at [25, 49] on div "Dashboard" at bounding box center [36, 51] width 51 height 6
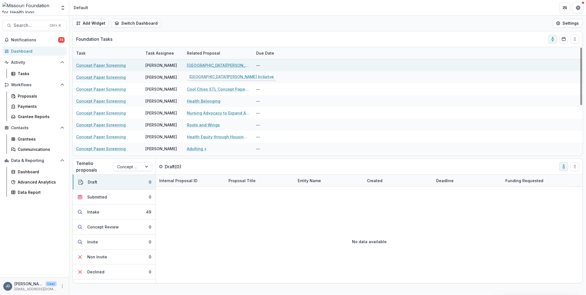
click at [207, 68] on link "[GEOGRAPHIC_DATA][PERSON_NAME] Initiative" at bounding box center [218, 65] width 63 height 6
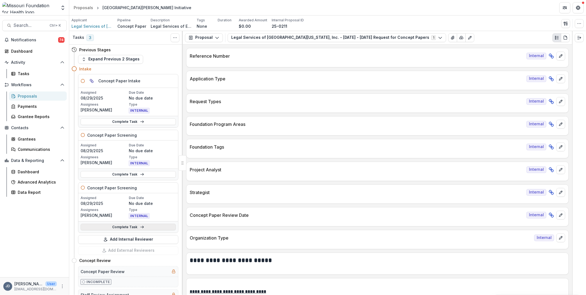
click at [127, 228] on link "Complete Task" at bounding box center [128, 226] width 95 height 7
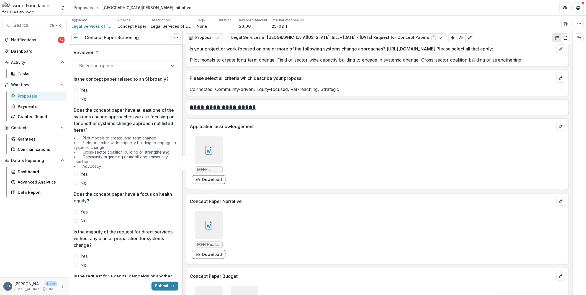
scroll to position [1274, 0]
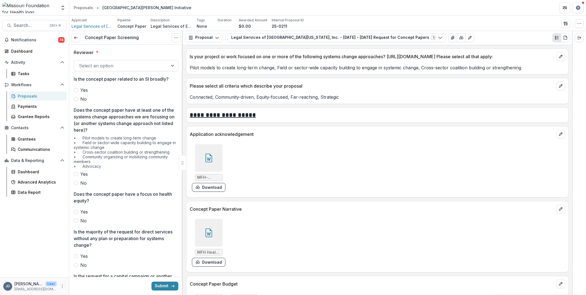
click at [211, 219] on div at bounding box center [209, 233] width 28 height 28
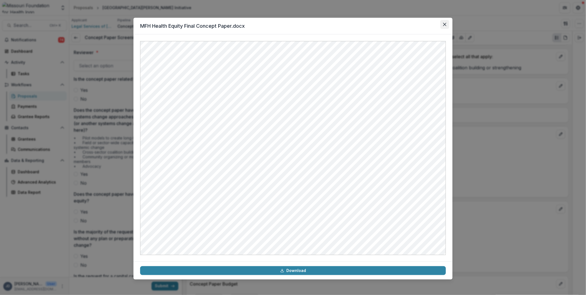
click at [442, 26] on button "Close" at bounding box center [444, 24] width 9 height 9
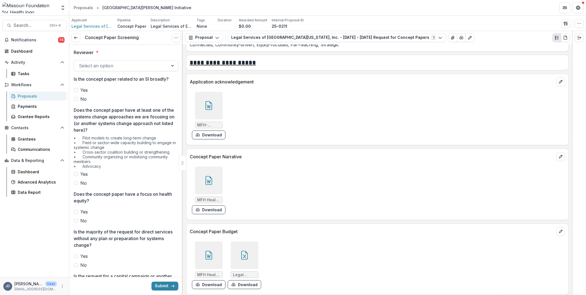
scroll to position [1329, 0]
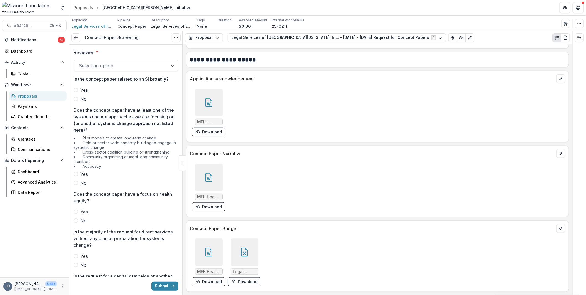
click at [208, 248] on icon at bounding box center [208, 252] width 7 height 9
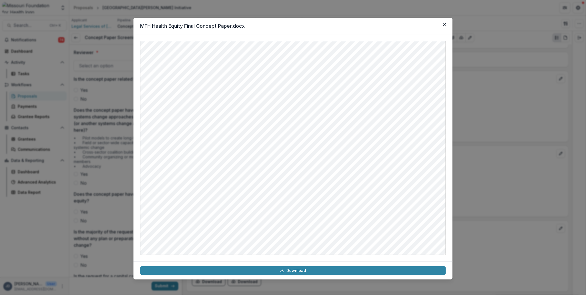
click at [440, 23] on header "MFH Health Equity Final Concept Paper.docx" at bounding box center [292, 26] width 319 height 17
click at [444, 24] on icon "Close" at bounding box center [444, 24] width 3 height 3
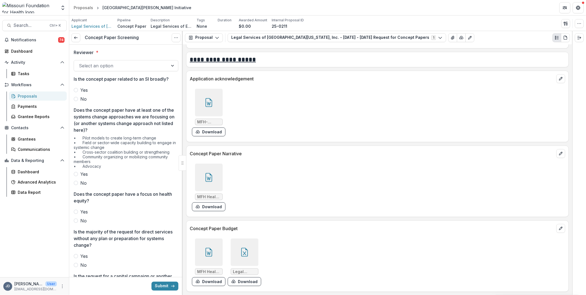
click at [241, 248] on icon at bounding box center [244, 252] width 9 height 9
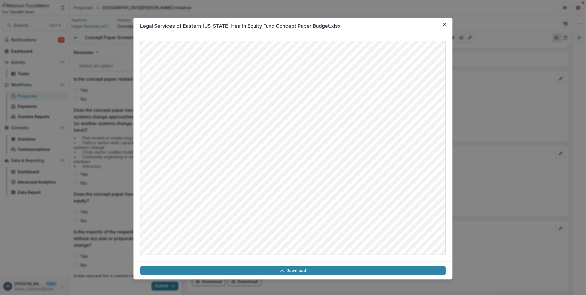
click at [415, 20] on header "Legal Services of Eastern [US_STATE] Health Equity Fund Concept Paper Budget.xl…" at bounding box center [292, 26] width 319 height 17
click at [443, 23] on icon "Close" at bounding box center [444, 24] width 3 height 3
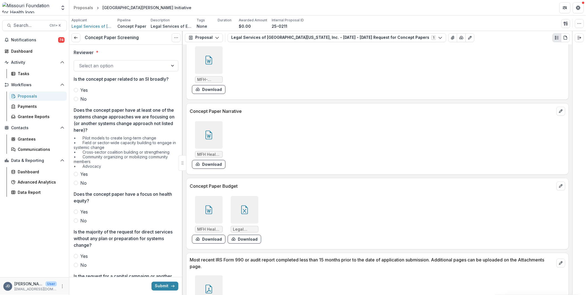
scroll to position [1385, 0]
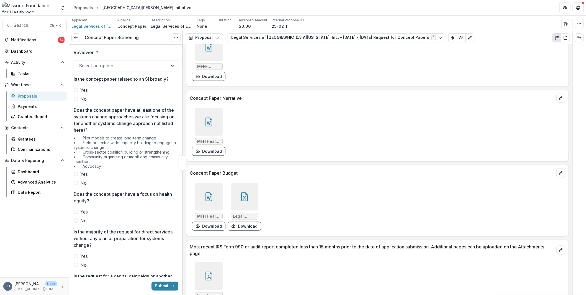
click at [247, 197] on div at bounding box center [245, 197] width 28 height 28
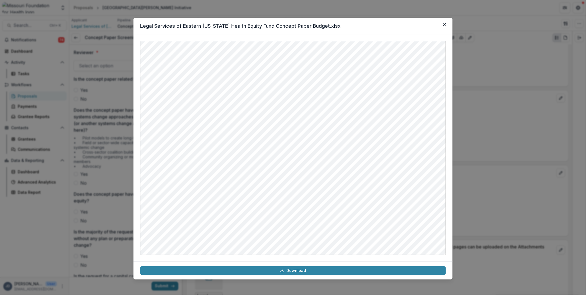
click at [135, 131] on div at bounding box center [292, 147] width 319 height 227
click at [105, 110] on div "Legal Services of Eastern [US_STATE] Health Equity Fund Concept Paper Budget.xl…" at bounding box center [293, 147] width 586 height 295
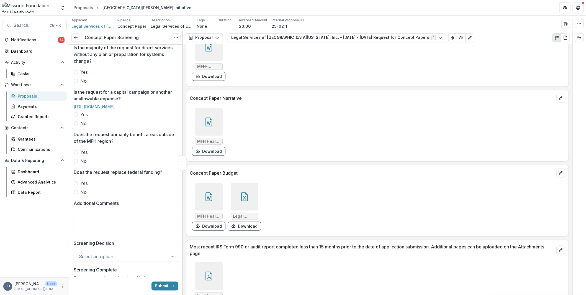
scroll to position [235, 0]
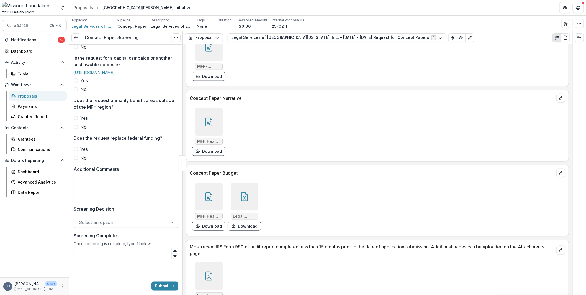
click at [109, 194] on textarea "Additional Comments" at bounding box center [126, 188] width 105 height 22
type textarea "*"
click at [112, 195] on textarea "**********" at bounding box center [126, 188] width 105 height 22
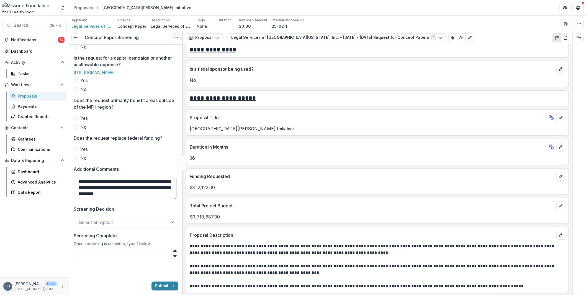
scroll to position [11, 0]
drag, startPoint x: 141, startPoint y: 182, endPoint x: 91, endPoint y: 183, distance: 49.6
click at [91, 183] on textarea "**********" at bounding box center [125, 188] width 103 height 22
click at [141, 182] on textarea "**********" at bounding box center [125, 188] width 103 height 22
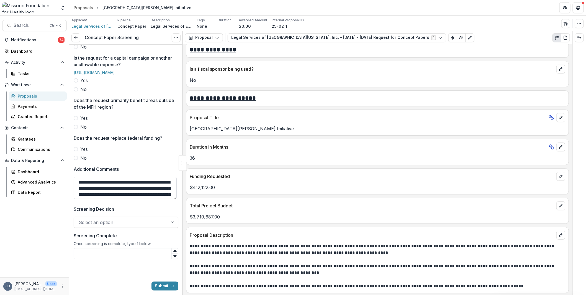
drag, startPoint x: 141, startPoint y: 183, endPoint x: 94, endPoint y: 193, distance: 47.7
click at [94, 193] on textarea "**********" at bounding box center [125, 188] width 103 height 22
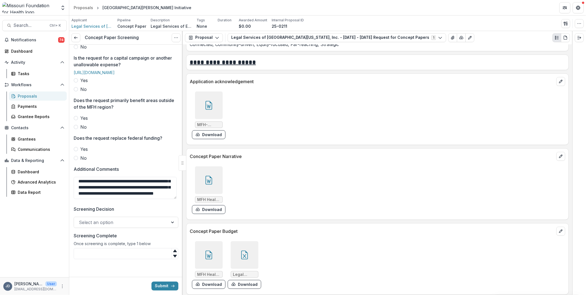
scroll to position [1329, 0]
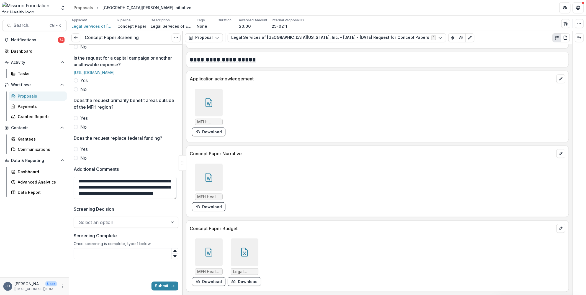
click at [241, 248] on icon at bounding box center [244, 252] width 7 height 9
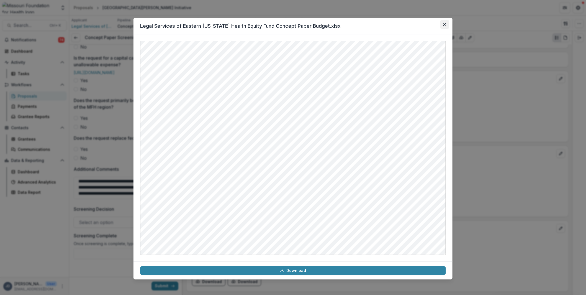
click at [443, 22] on button "Close" at bounding box center [444, 24] width 9 height 9
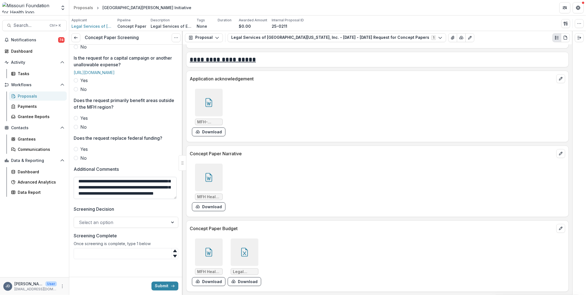
click at [165, 193] on textarea "**********" at bounding box center [125, 188] width 103 height 22
click at [169, 196] on textarea "**********" at bounding box center [125, 188] width 103 height 22
click at [84, 189] on textarea "**********" at bounding box center [125, 188] width 103 height 22
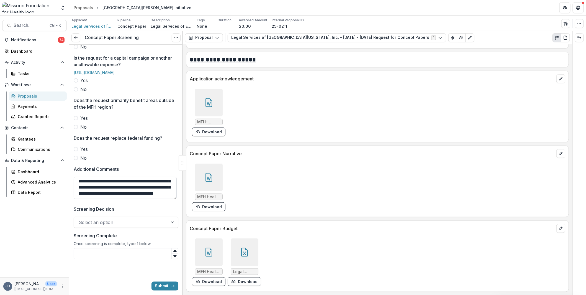
click at [84, 189] on textarea "**********" at bounding box center [125, 188] width 103 height 22
click at [117, 192] on textarea "**********" at bounding box center [125, 188] width 103 height 22
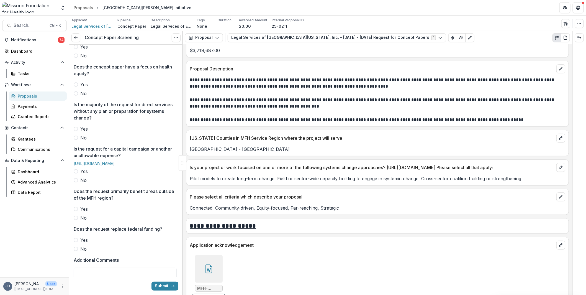
scroll to position [0, 0]
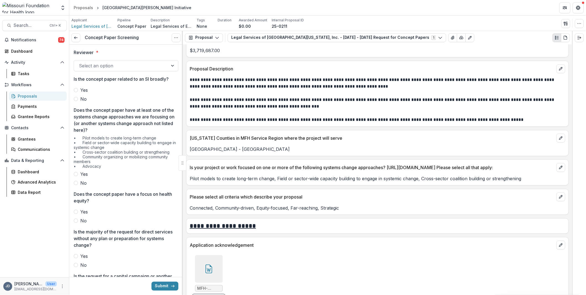
type textarea "**********"
click at [112, 70] on div "Select an option" at bounding box center [126, 65] width 105 height 11
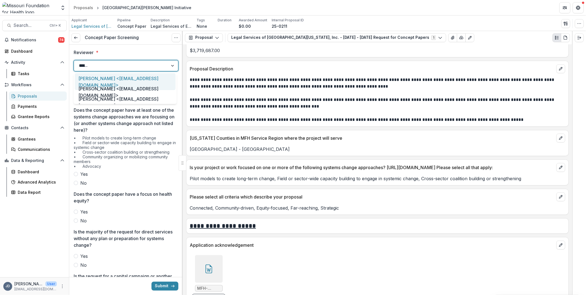
type input "*******"
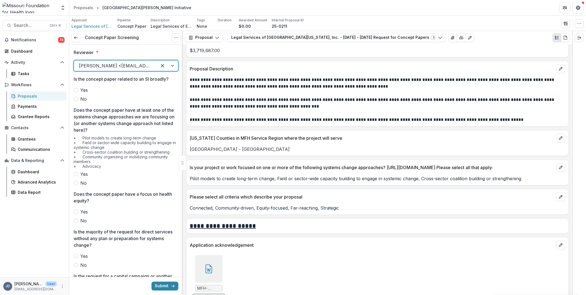
click at [77, 95] on div "Yes No" at bounding box center [126, 95] width 105 height 16
click at [79, 98] on label "No" at bounding box center [126, 99] width 105 height 7
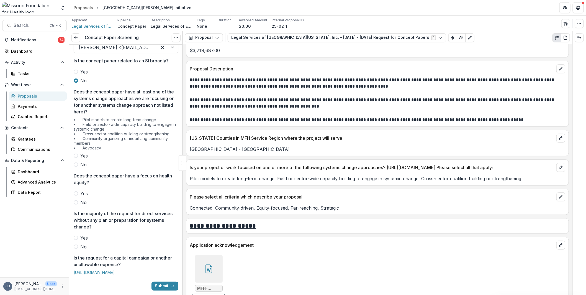
scroll to position [28, 0]
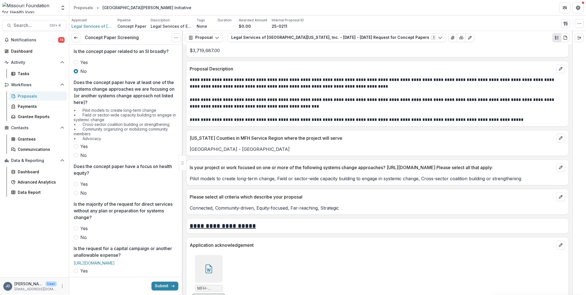
click at [78, 145] on span at bounding box center [76, 146] width 4 height 4
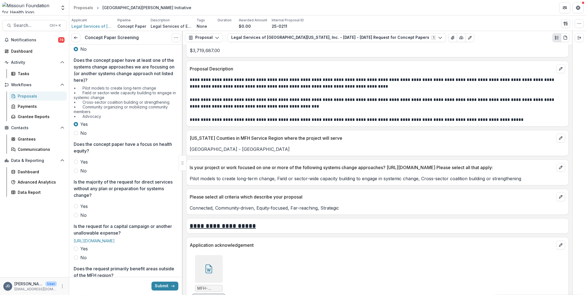
scroll to position [83, 0]
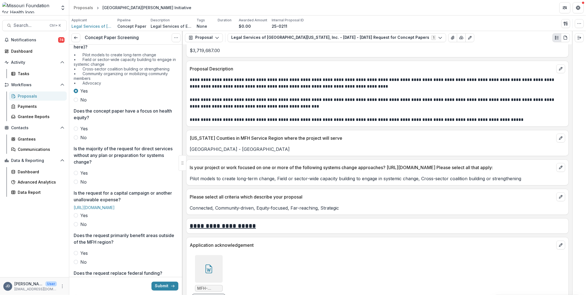
click at [78, 126] on label "Yes" at bounding box center [126, 128] width 105 height 7
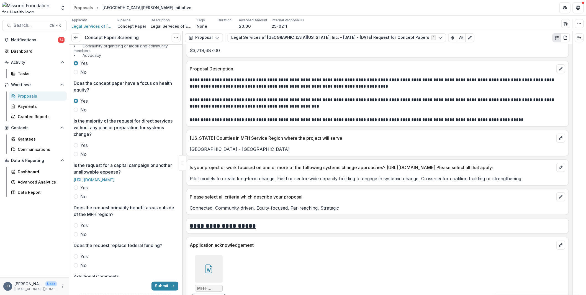
click at [80, 156] on label "No" at bounding box center [126, 154] width 105 height 7
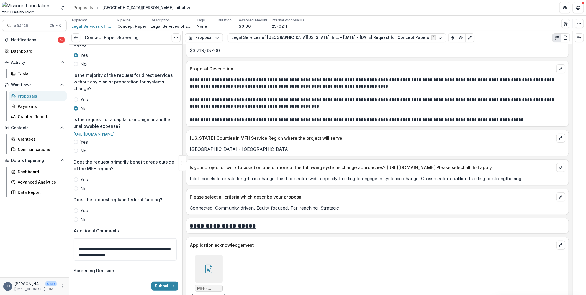
scroll to position [166, 0]
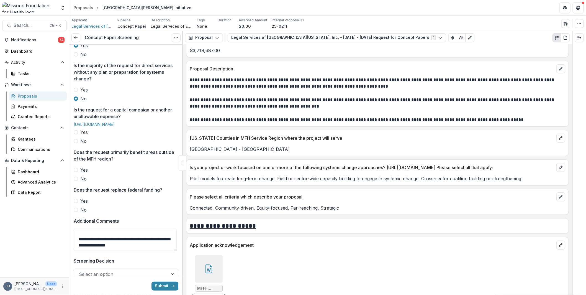
click at [79, 144] on label "No" at bounding box center [126, 141] width 105 height 7
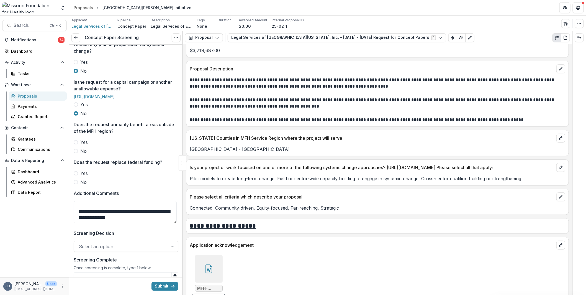
click at [84, 154] on span "No" at bounding box center [83, 151] width 6 height 7
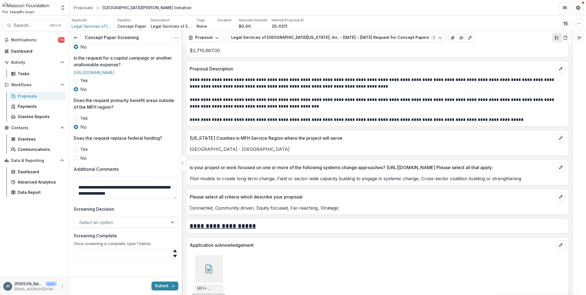
click at [77, 151] on span at bounding box center [76, 149] width 4 height 4
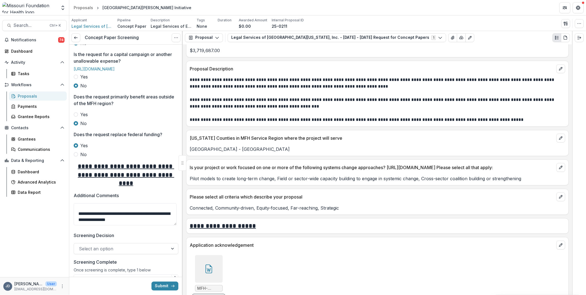
click at [77, 156] on span at bounding box center [76, 154] width 4 height 4
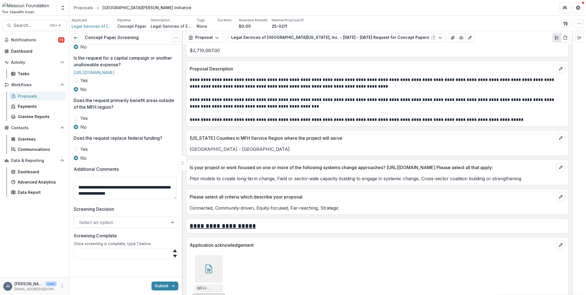
scroll to position [235, 0]
click at [114, 223] on div at bounding box center [121, 222] width 84 height 8
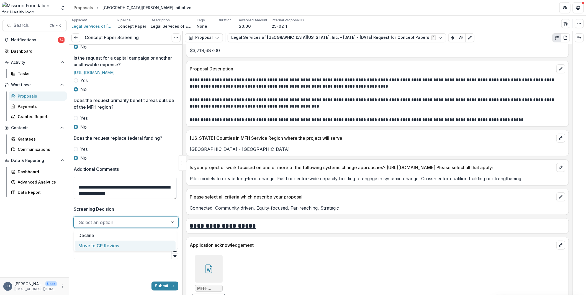
click at [112, 245] on div "Move to CP Review" at bounding box center [125, 245] width 101 height 10
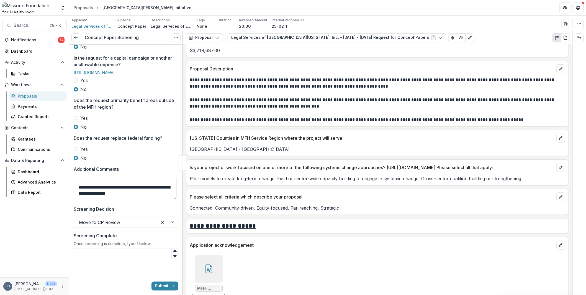
click at [112, 248] on input "Screening Complete" at bounding box center [126, 253] width 105 height 11
type input "*"
click at [168, 285] on button "Submit" at bounding box center [164, 285] width 27 height 9
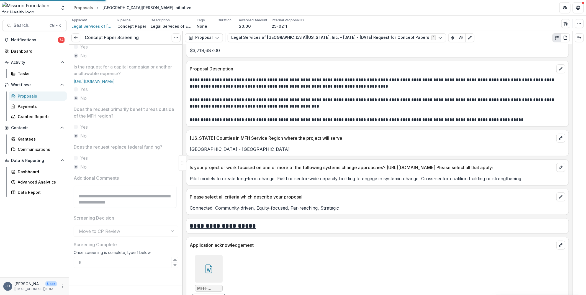
scroll to position [225, 0]
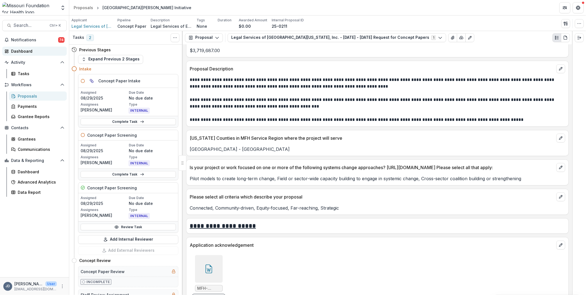
click at [24, 50] on div "Dashboard" at bounding box center [36, 51] width 51 height 6
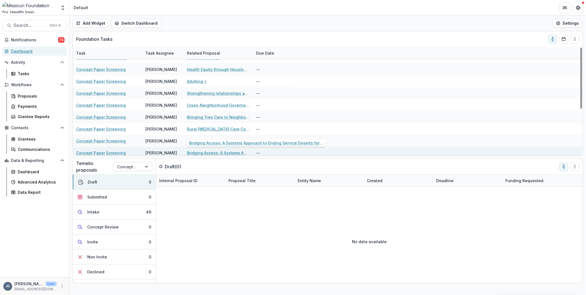
scroll to position [82, 0]
